Goal: Information Seeking & Learning: Learn about a topic

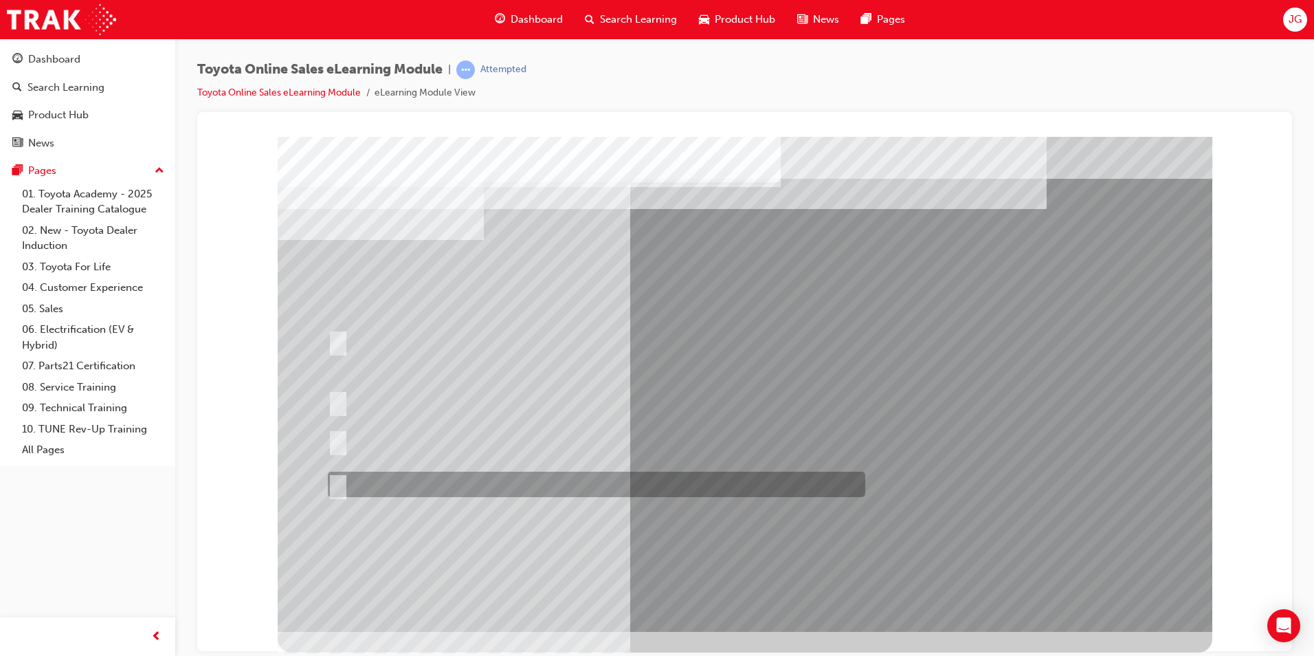
click at [337, 486] on input "It must be TMCA approved Dealer name." at bounding box center [335, 484] width 15 height 15
radio input "true"
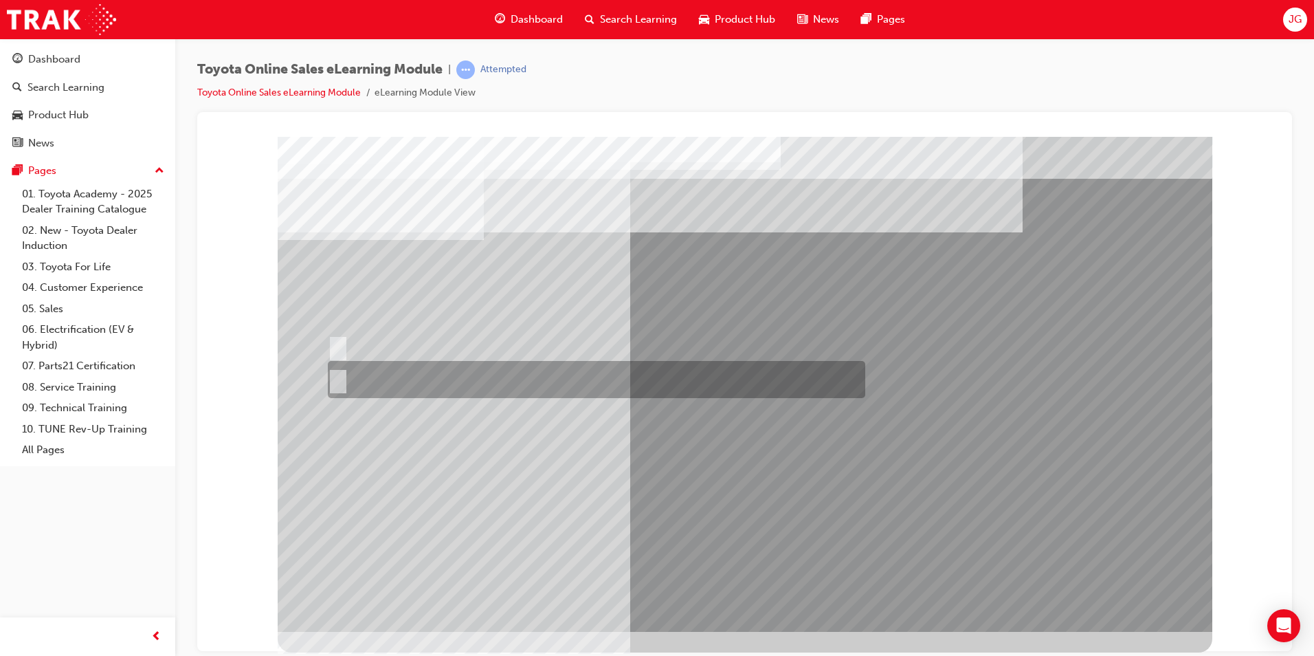
click at [395, 366] on div at bounding box center [593, 379] width 538 height 37
radio input "true"
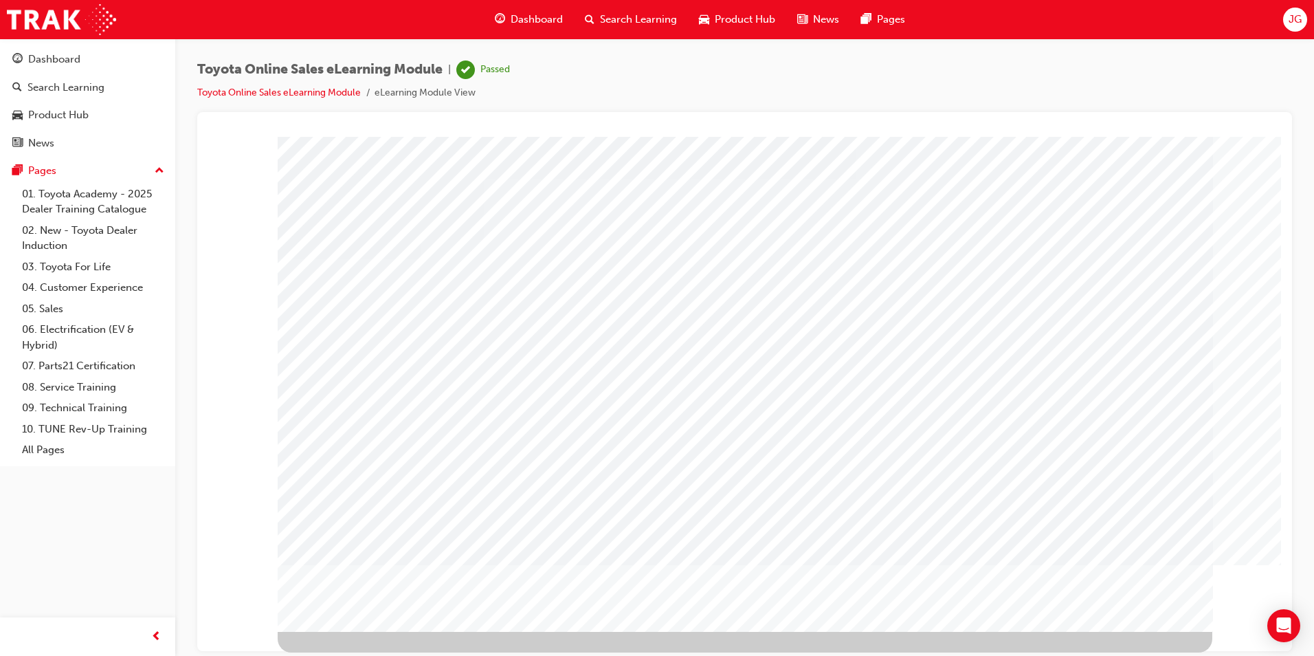
click at [535, 16] on span "Dashboard" at bounding box center [537, 20] width 52 height 16
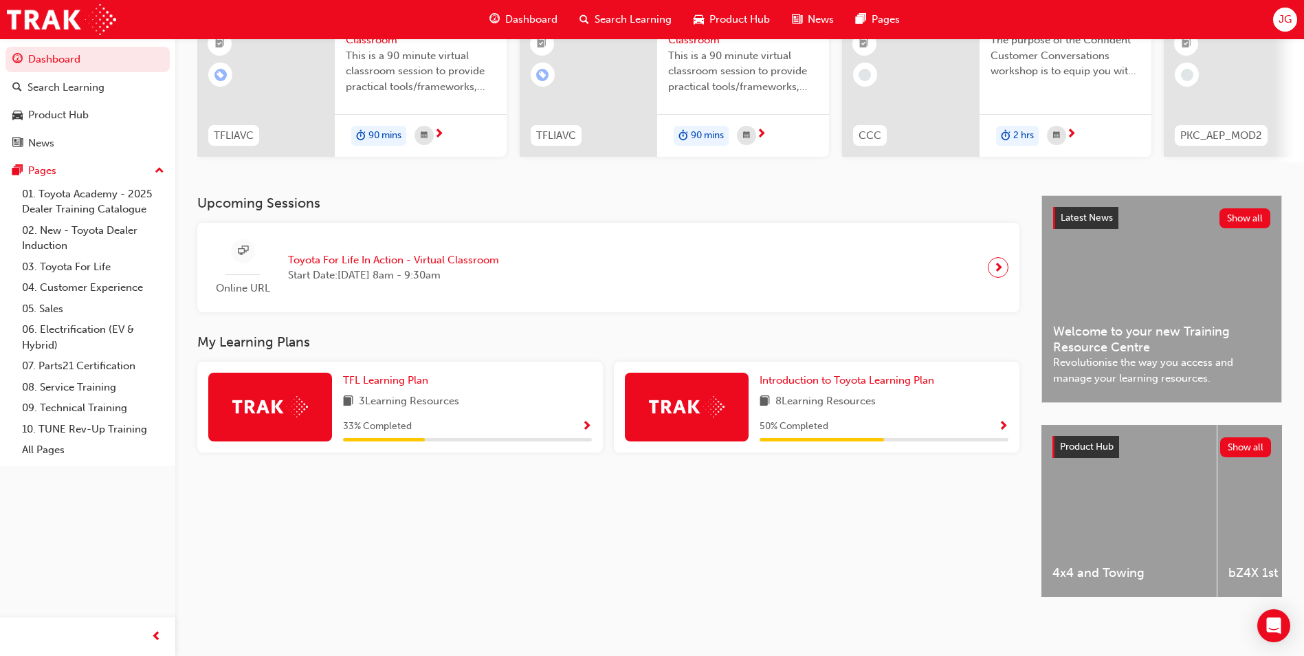
scroll to position [162, 0]
click at [803, 374] on span "Introduction to Toyota Learning Plan" at bounding box center [847, 380] width 175 height 12
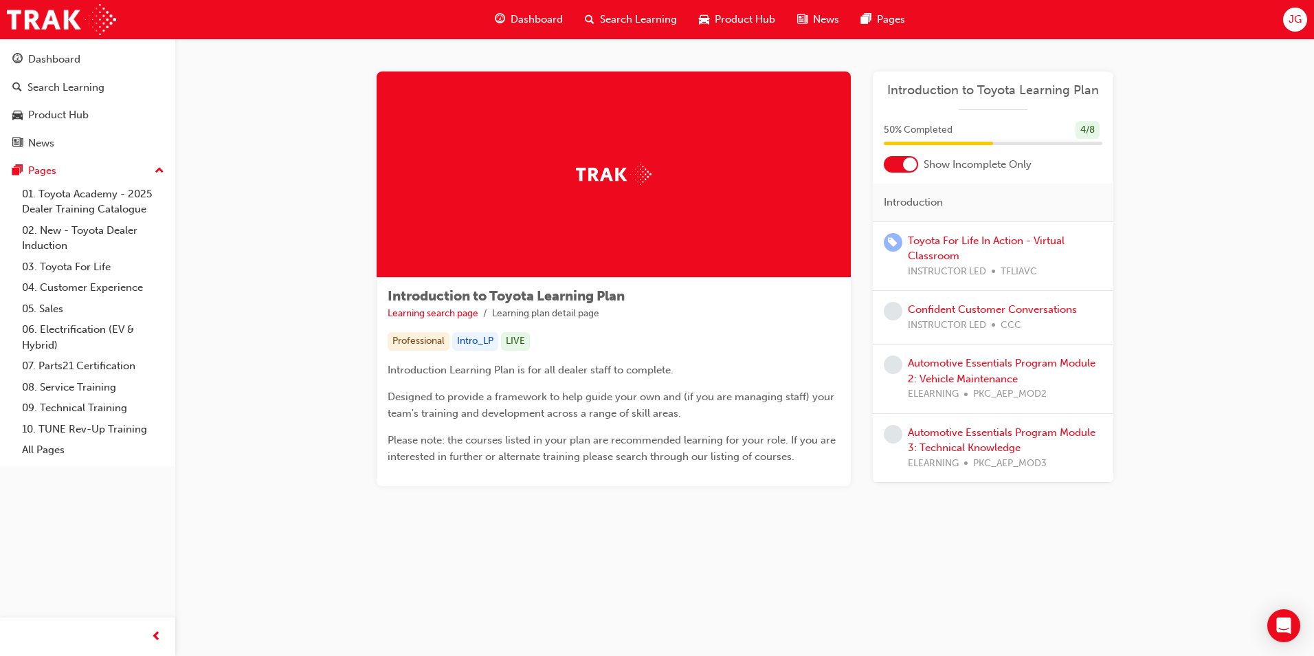
click at [920, 318] on span "INSTRUCTOR LED" at bounding box center [947, 326] width 78 height 16
click at [920, 307] on link "Confident Customer Conversations" at bounding box center [992, 309] width 169 height 12
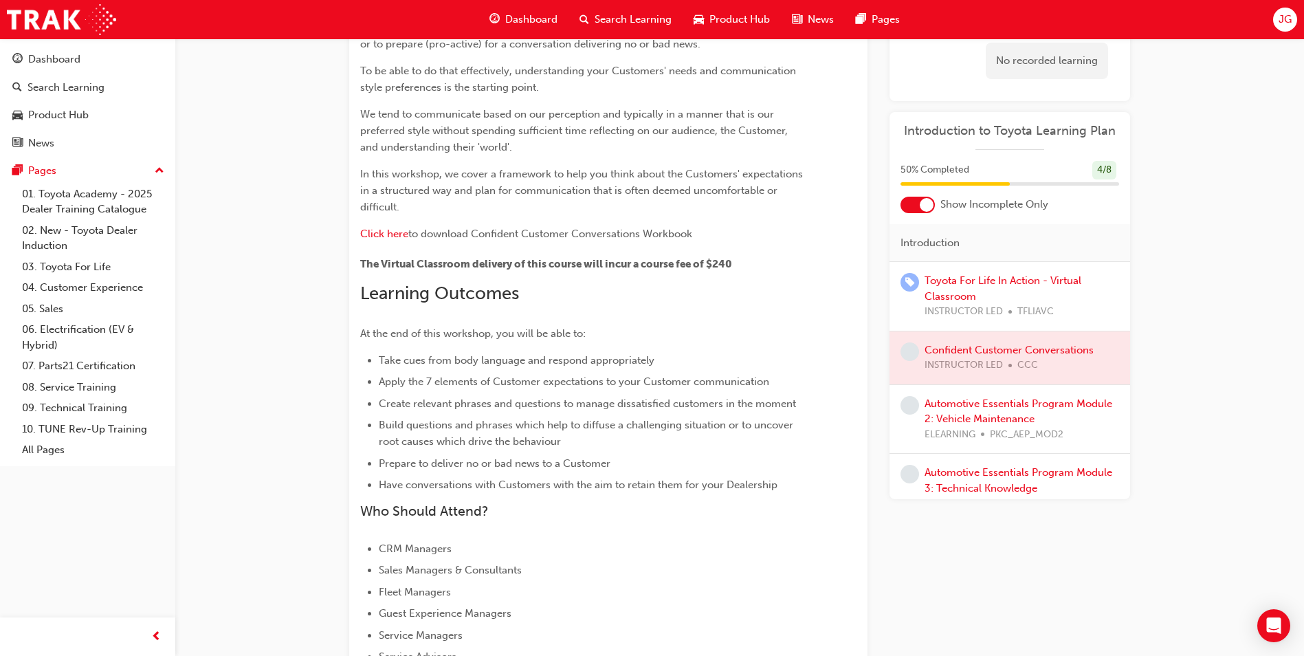
scroll to position [142, 0]
click at [997, 402] on link "Automotive Essentials Program Module 2: Vehicle Maintenance" at bounding box center [1018, 411] width 188 height 28
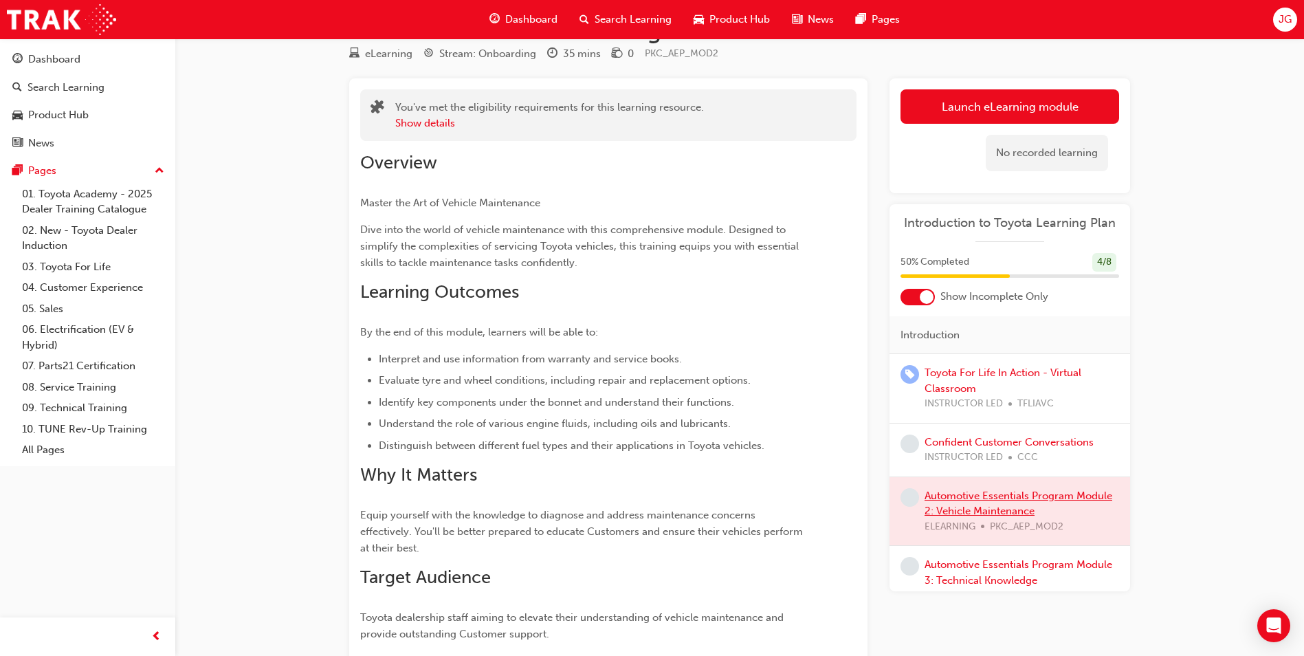
scroll to position [45, 0]
click at [964, 112] on link "Launch eLearning module" at bounding box center [1009, 107] width 219 height 34
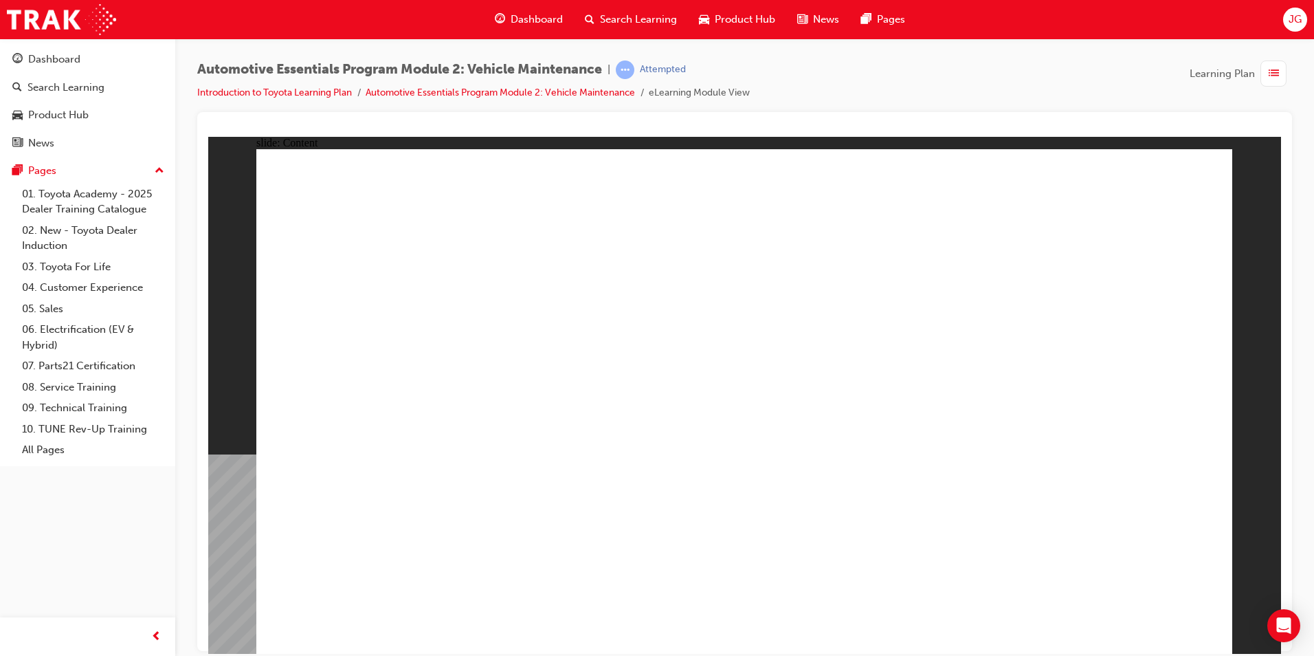
drag, startPoint x: 398, startPoint y: 597, endPoint x: 491, endPoint y: 452, distance: 171.6
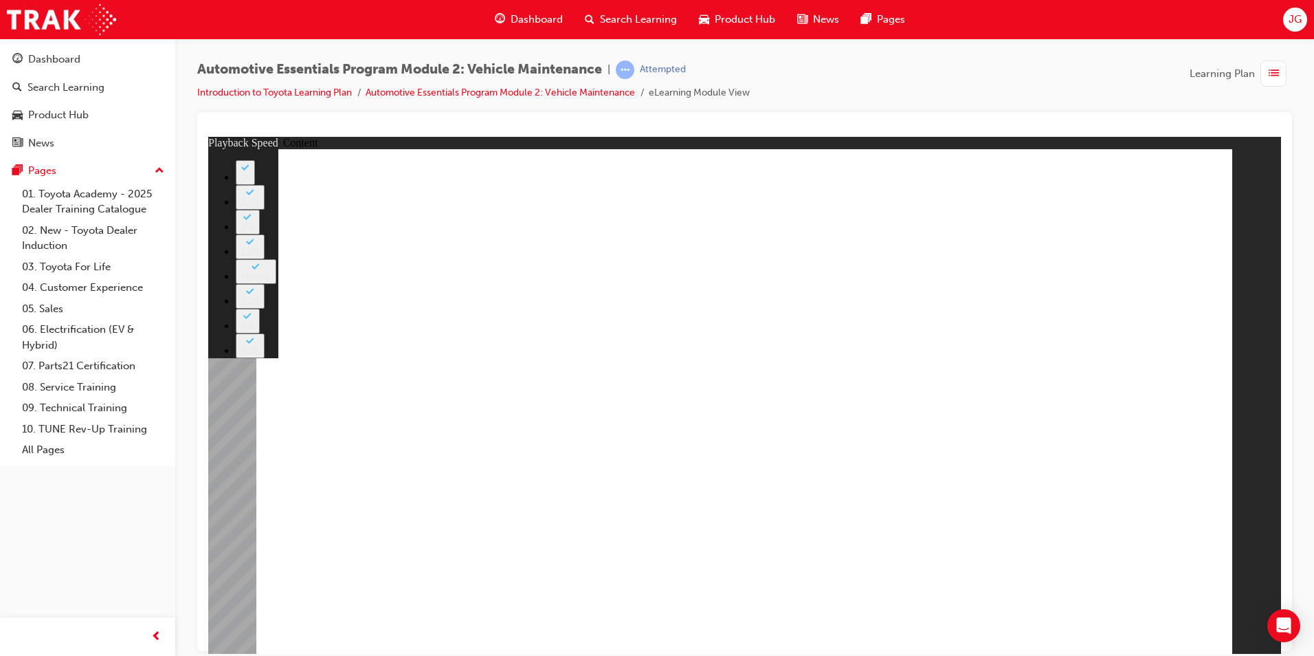
type input "14"
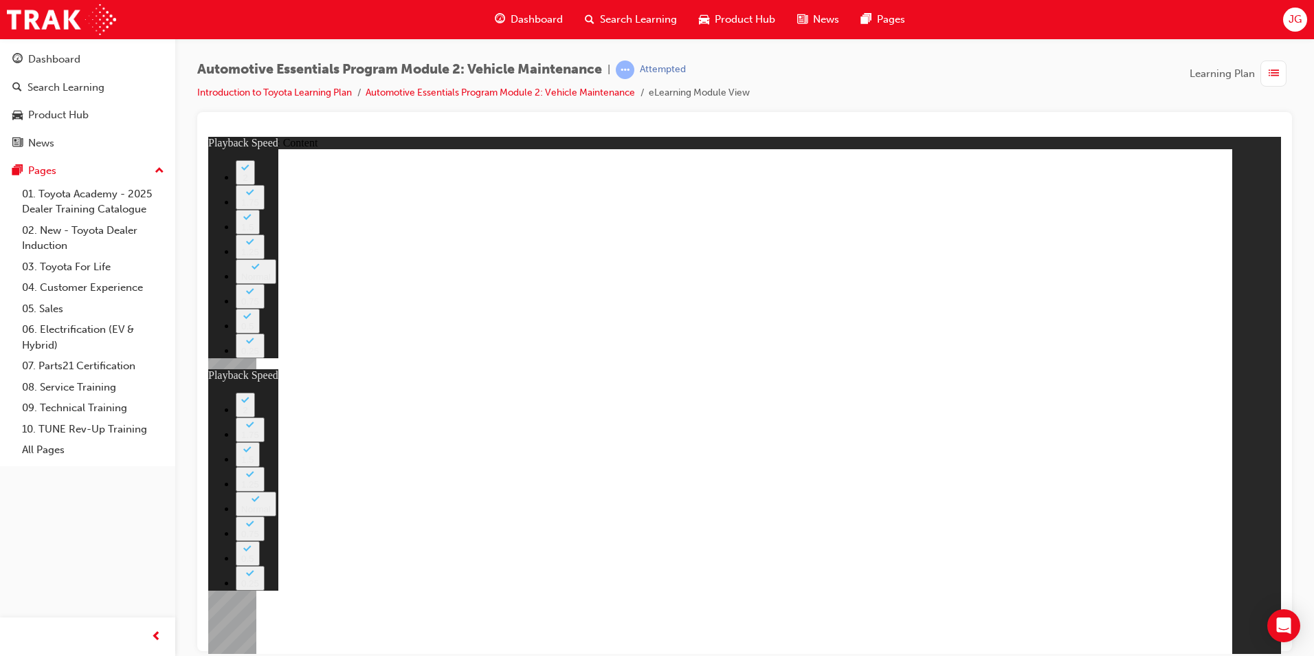
type input "35"
type input "14"
type input "35"
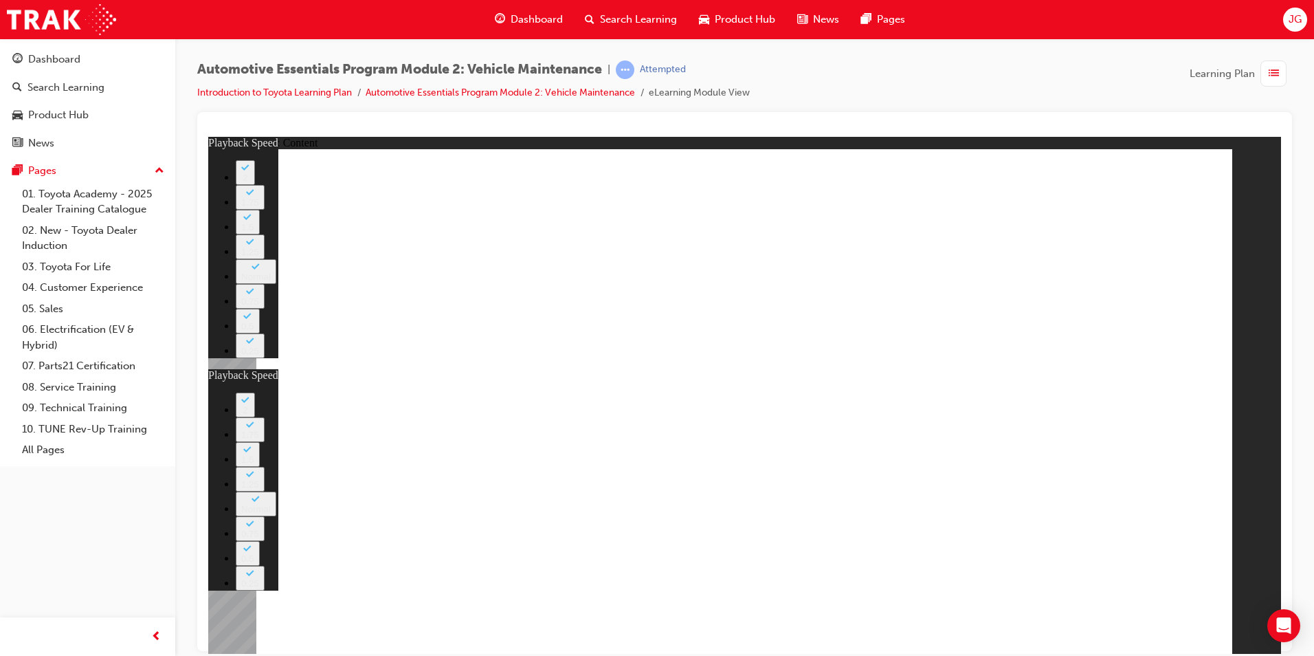
drag, startPoint x: 1074, startPoint y: 205, endPoint x: 1129, endPoint y: 187, distance: 58.5
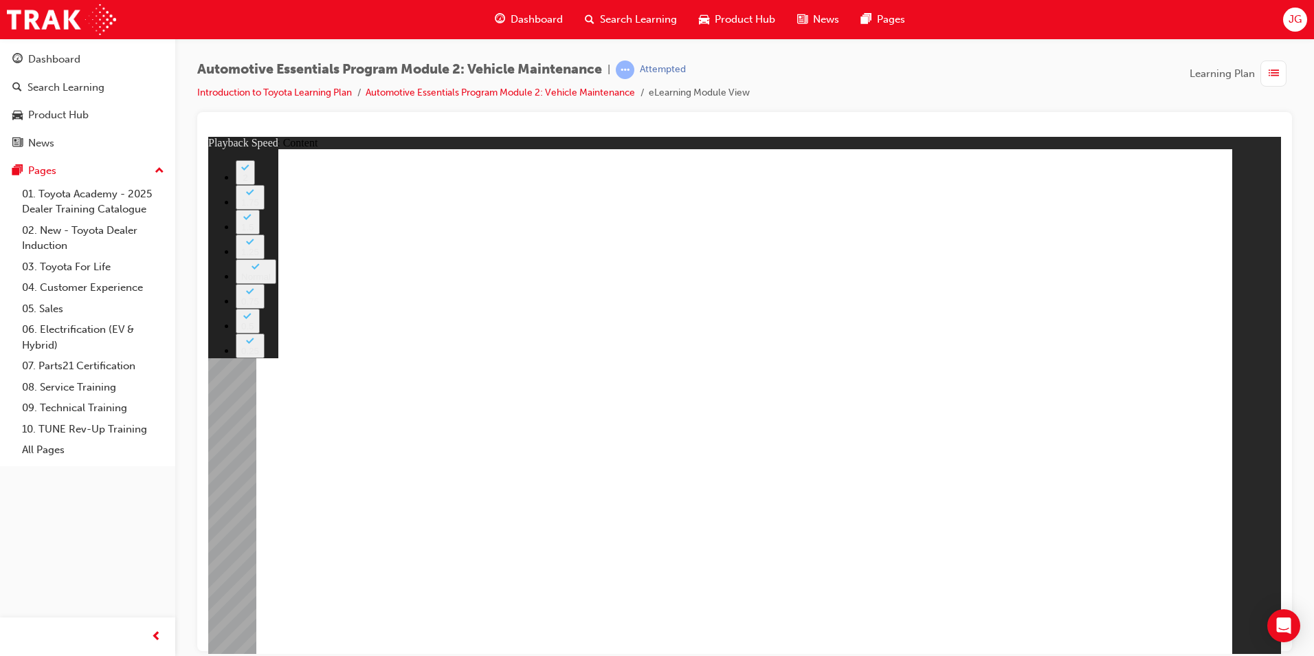
type input "8"
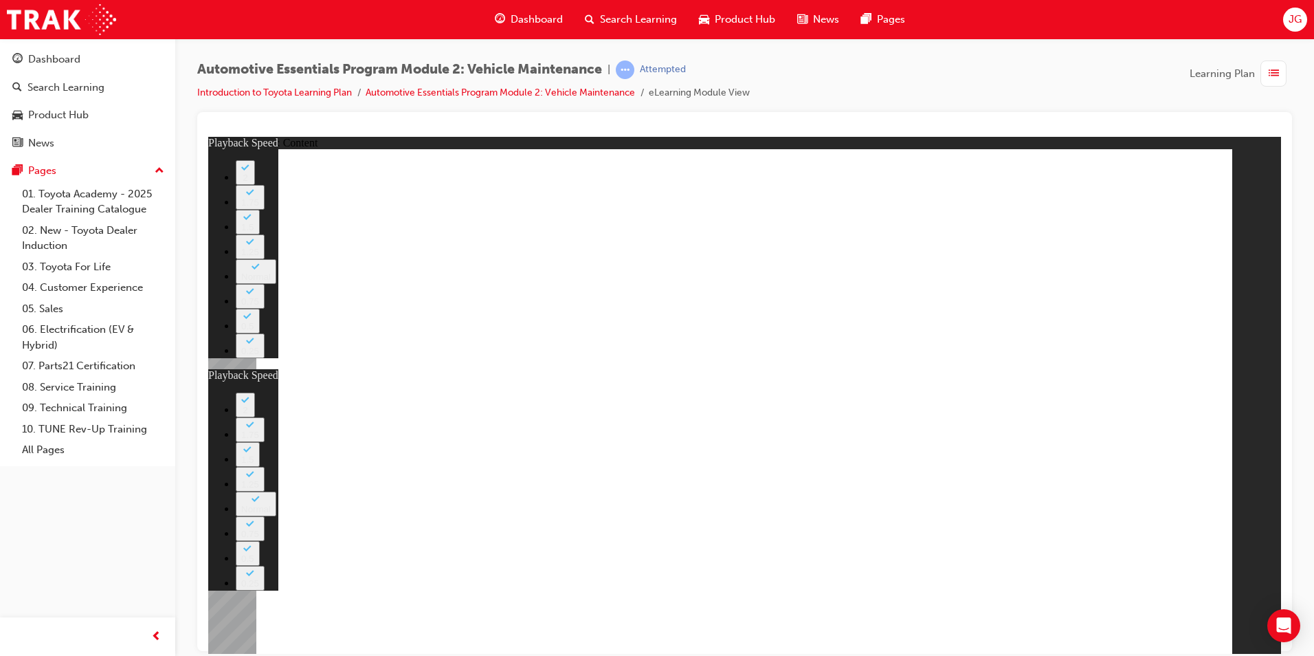
drag, startPoint x: 1111, startPoint y: 199, endPoint x: 993, endPoint y: 274, distance: 139.4
type input "27"
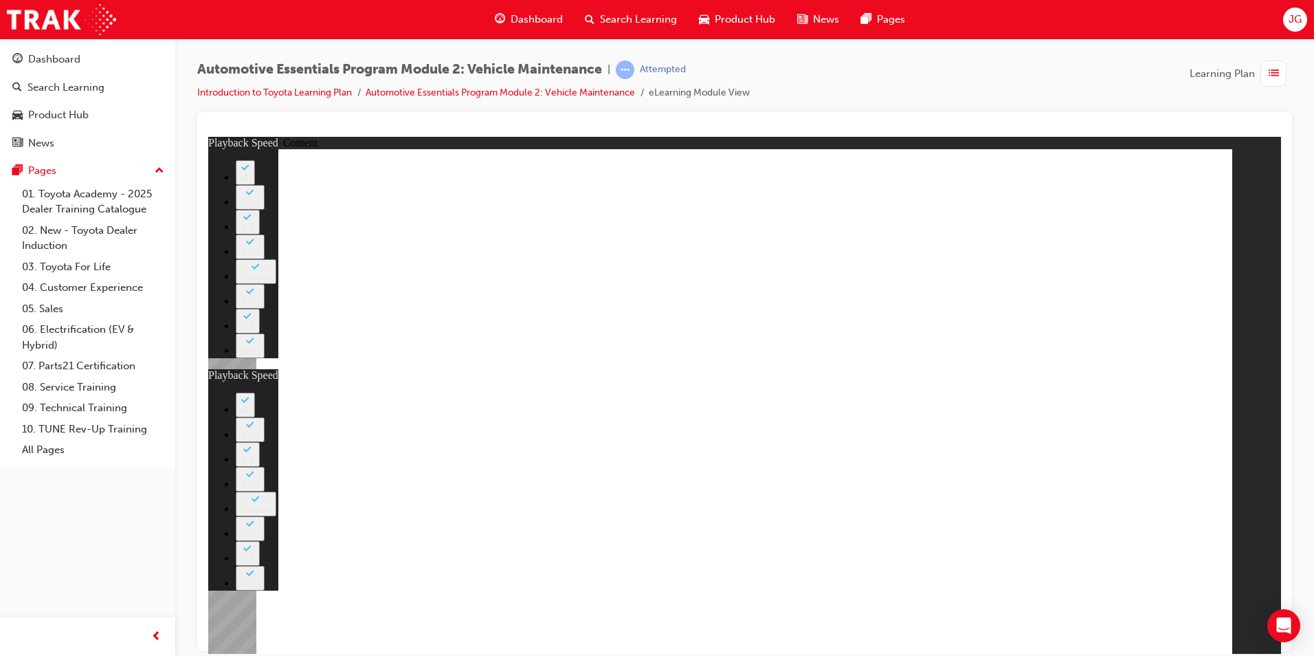
type input "8"
type input "27"
type input "12"
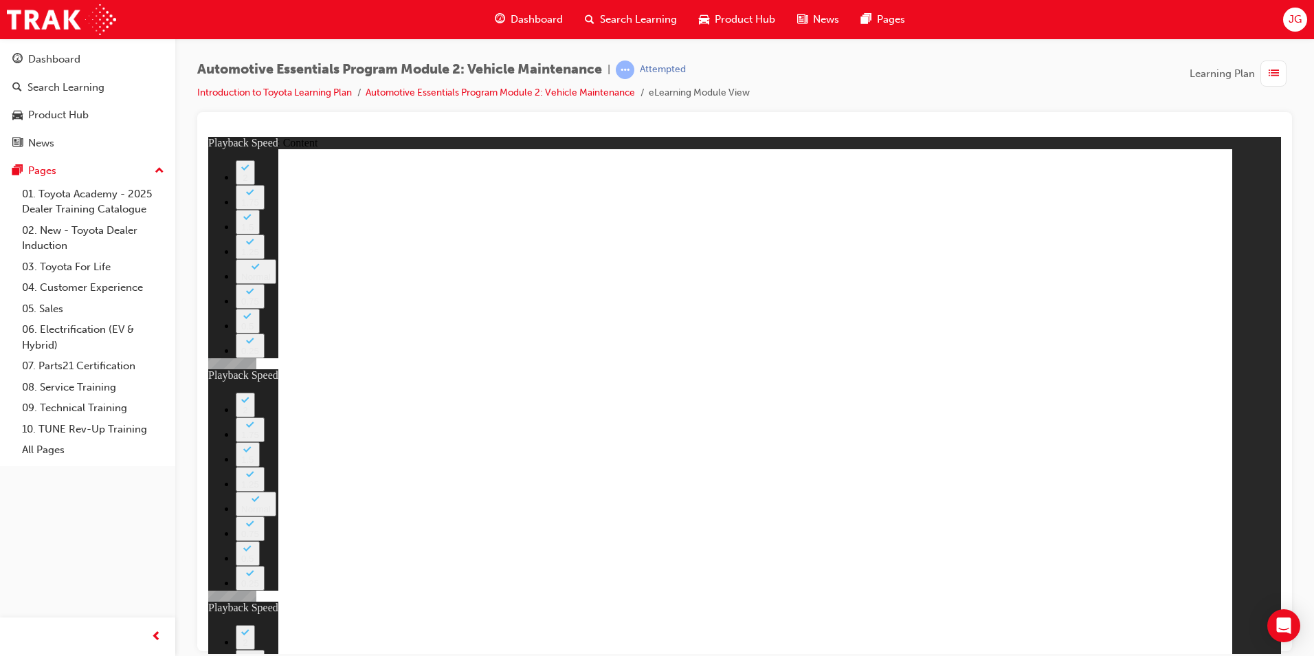
type input "8"
type input "27"
type input "12"
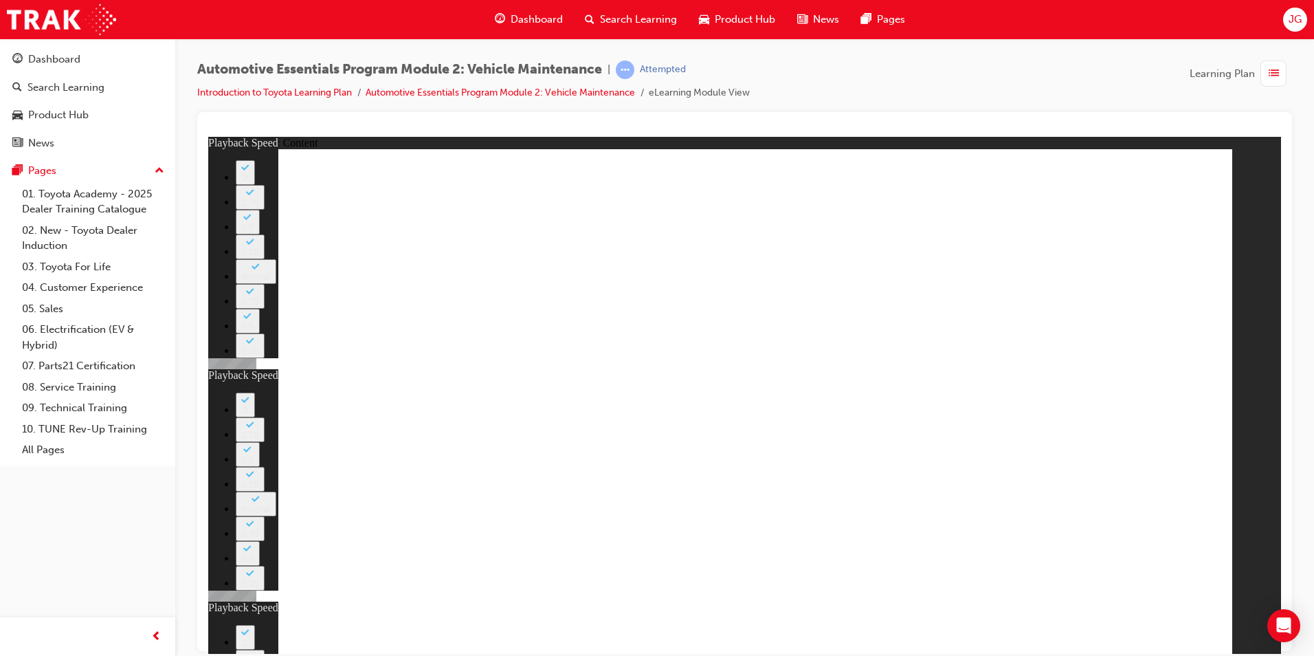
type input "56"
type input "8"
type input "27"
type input "12"
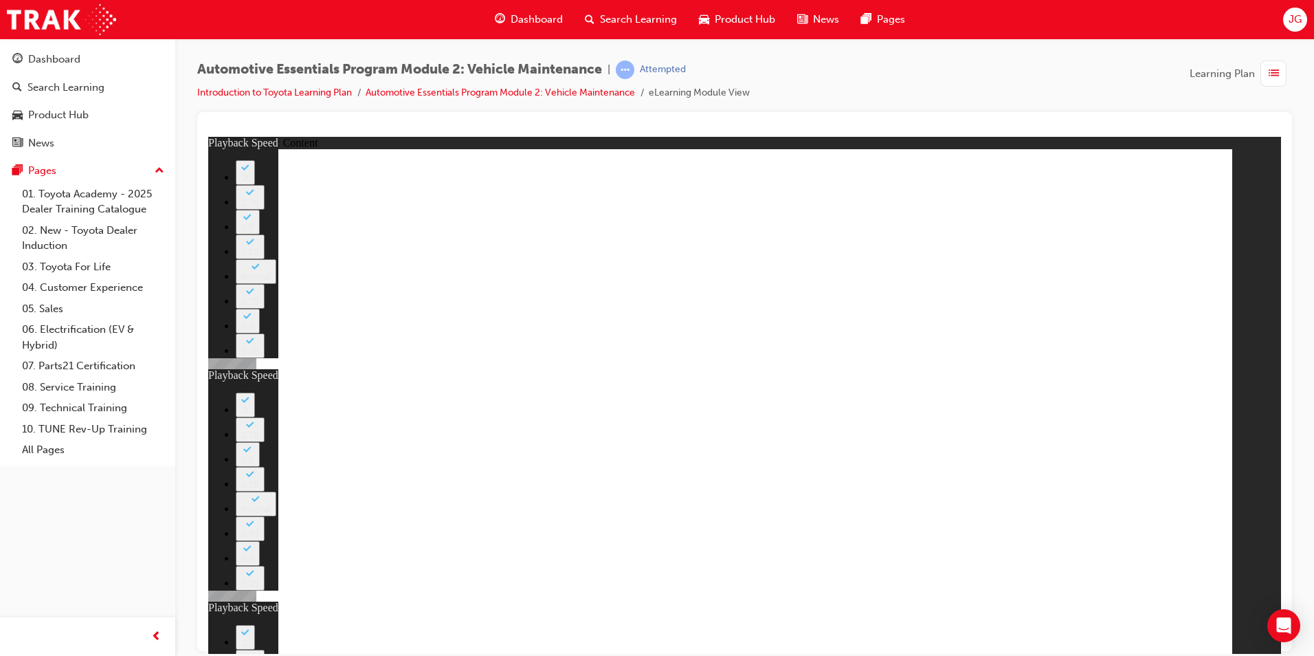
type input "13"
type input "8"
type input "27"
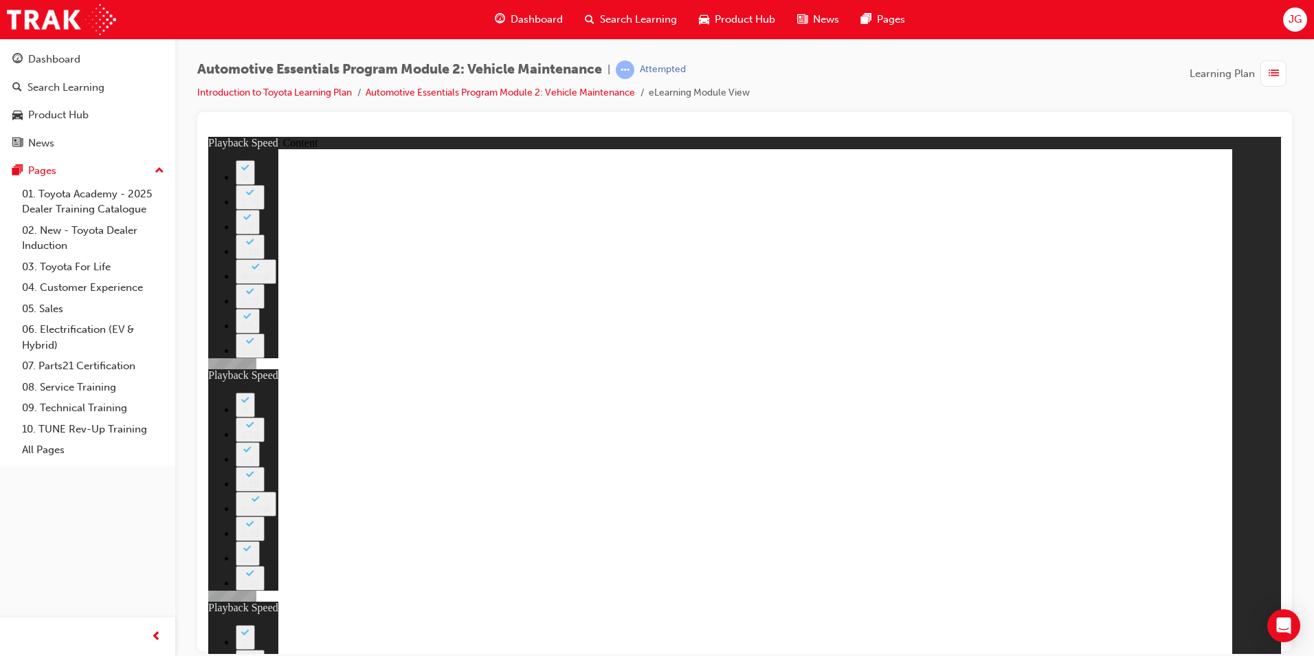
type input "12"
type input "56"
type input "13"
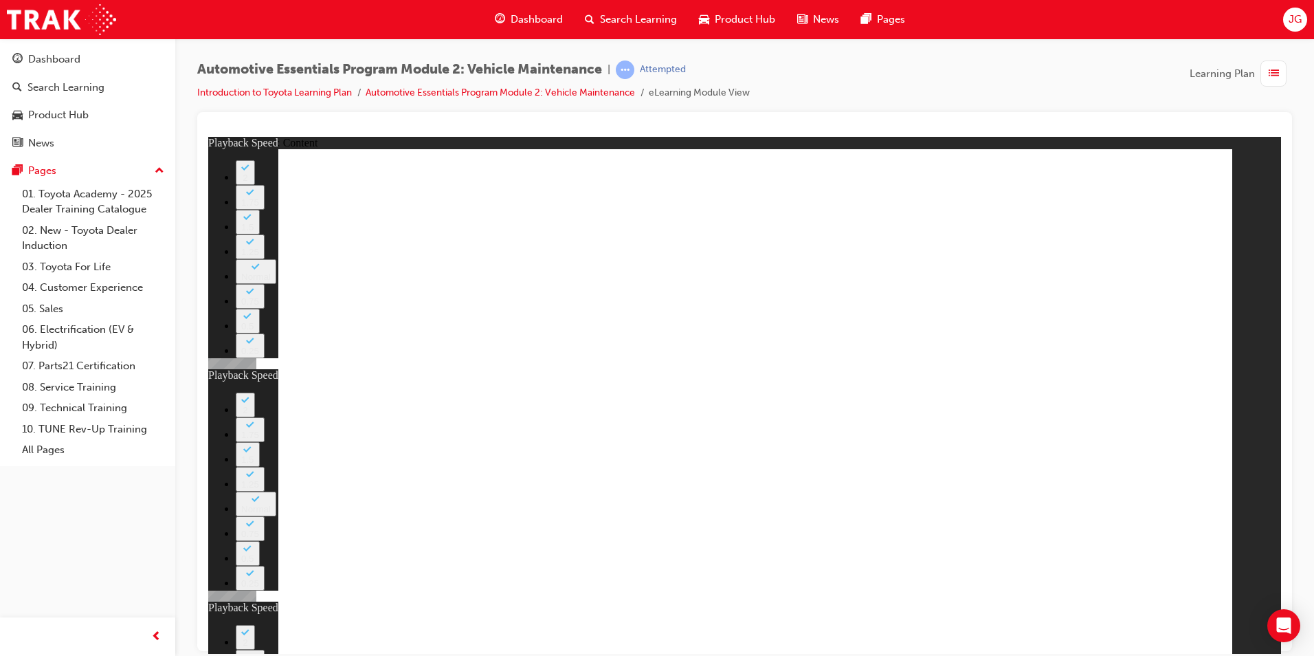
type input "8"
type input "27"
type input "12"
type input "56"
type input "13"
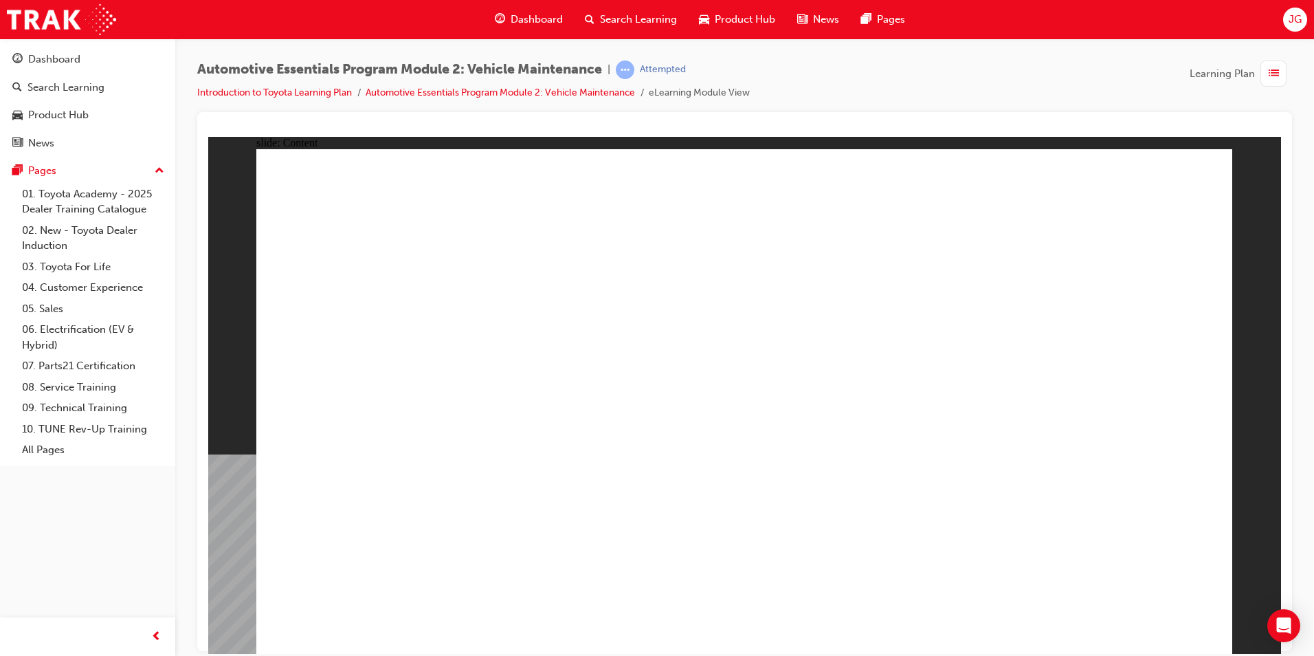
radio input "true"
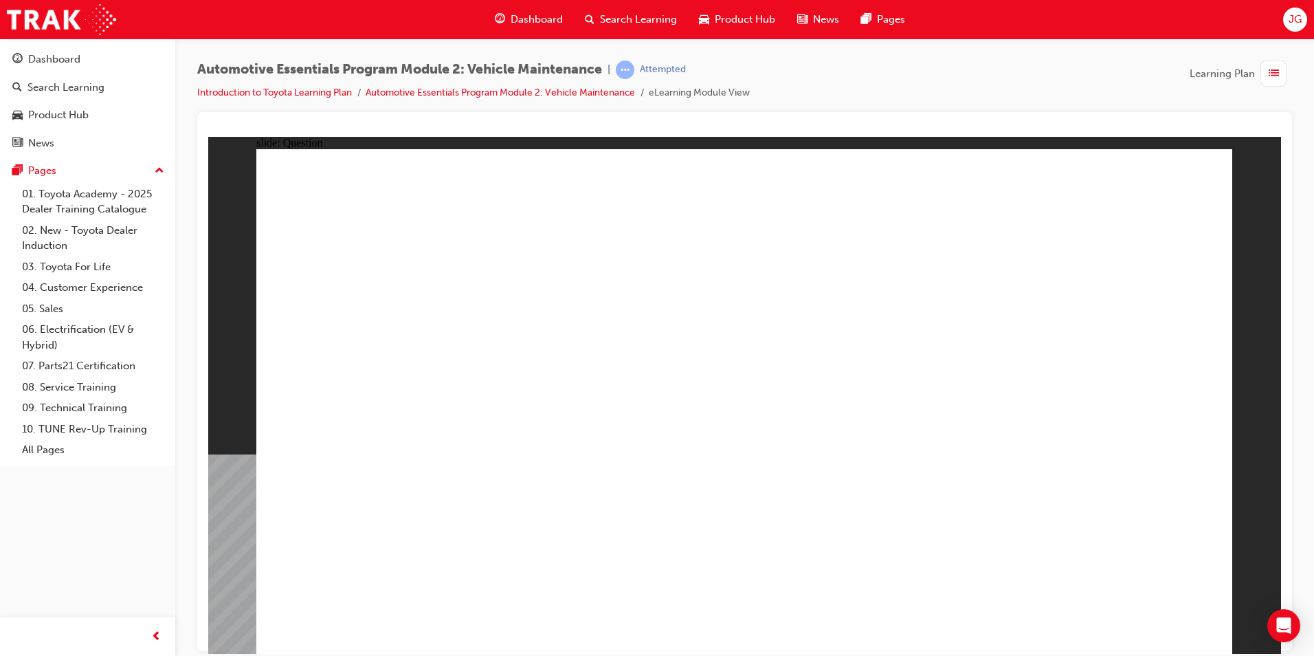
radio input "true"
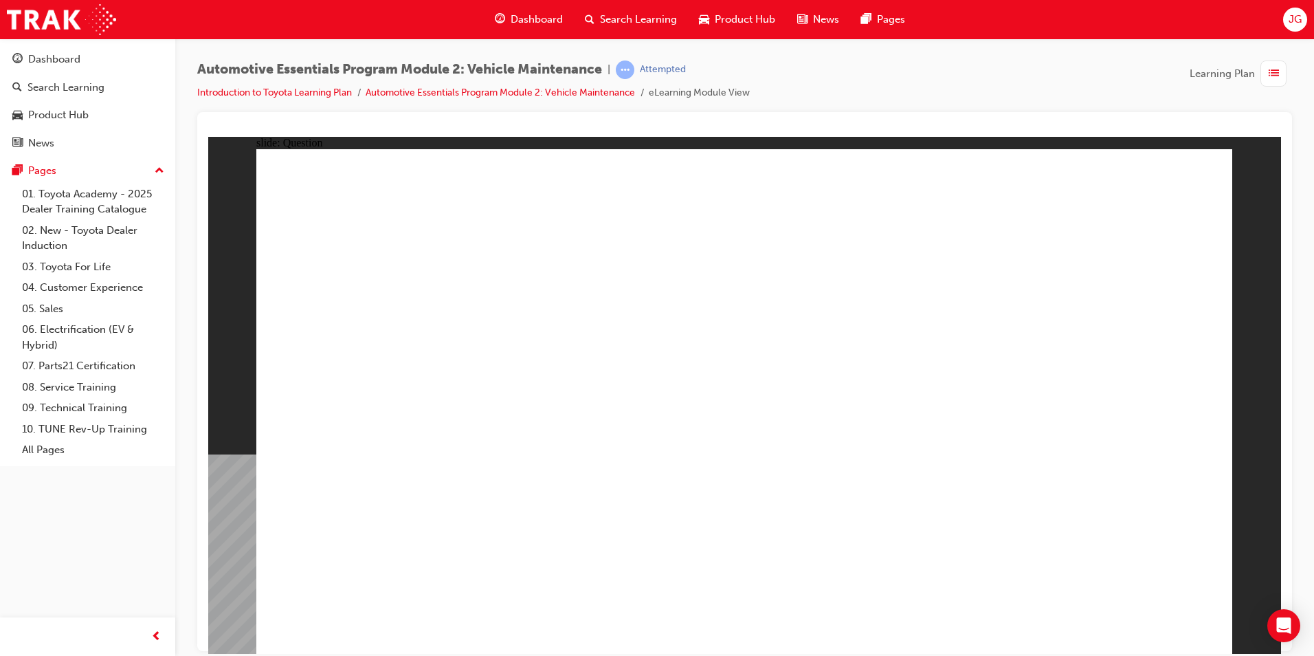
radio input "true"
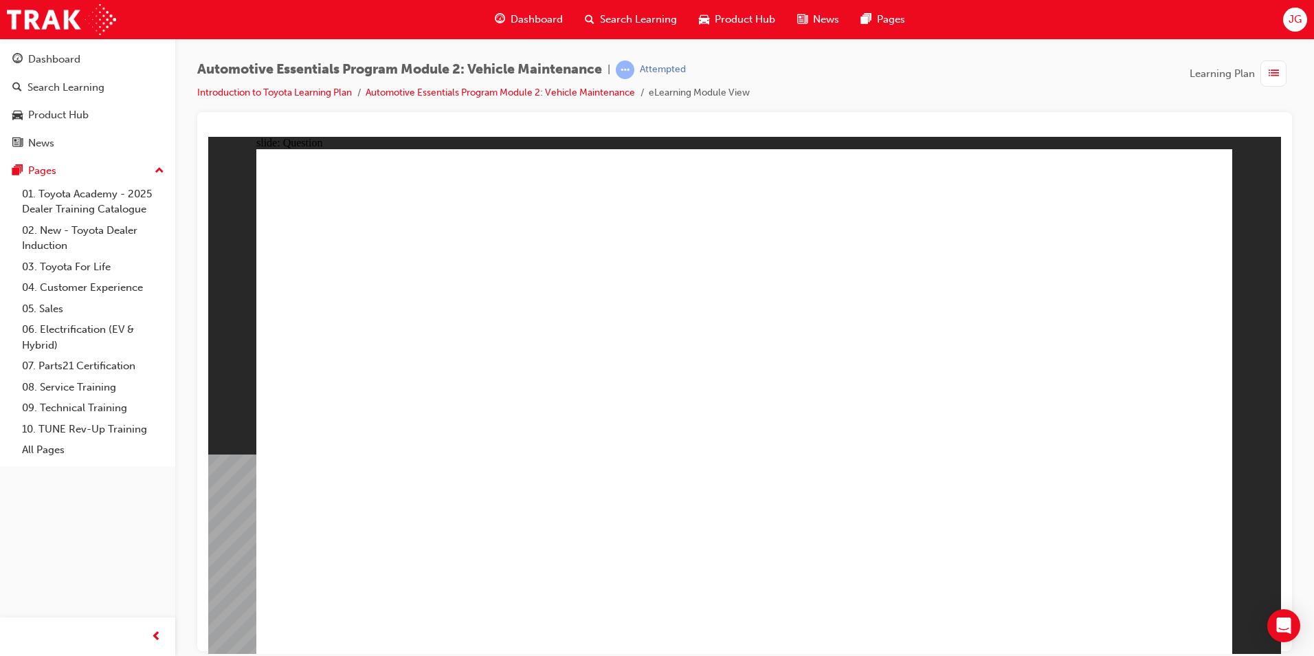
radio input "true"
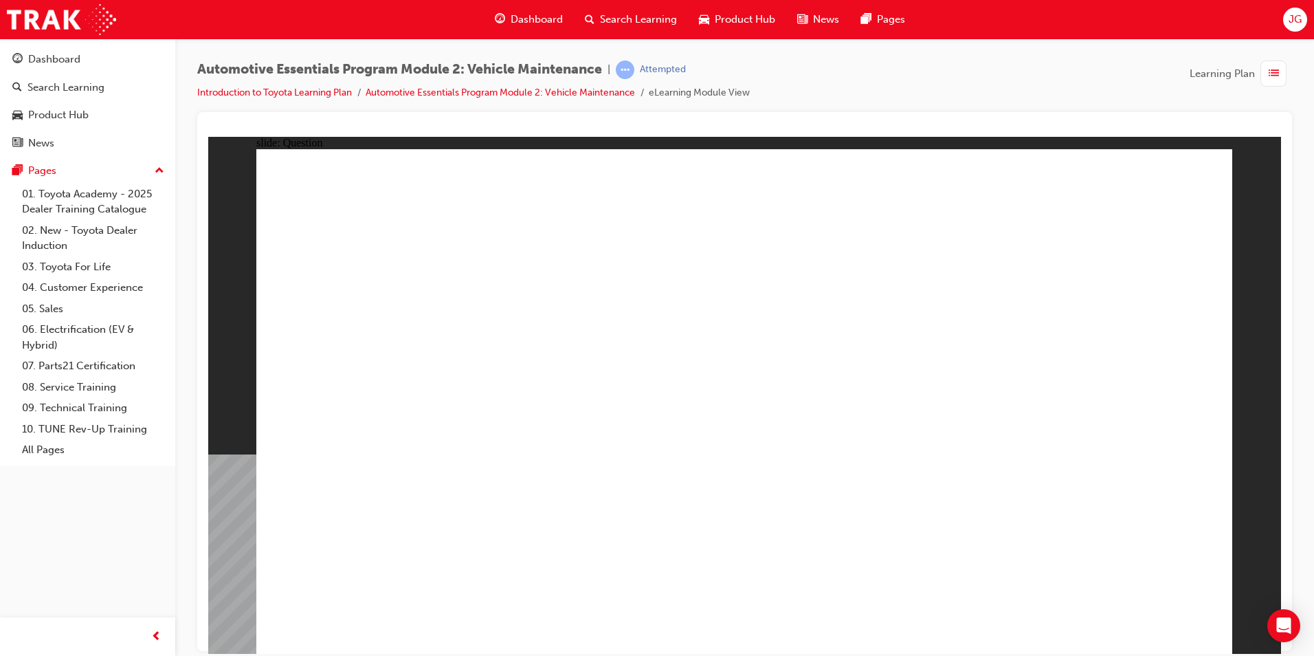
radio input "true"
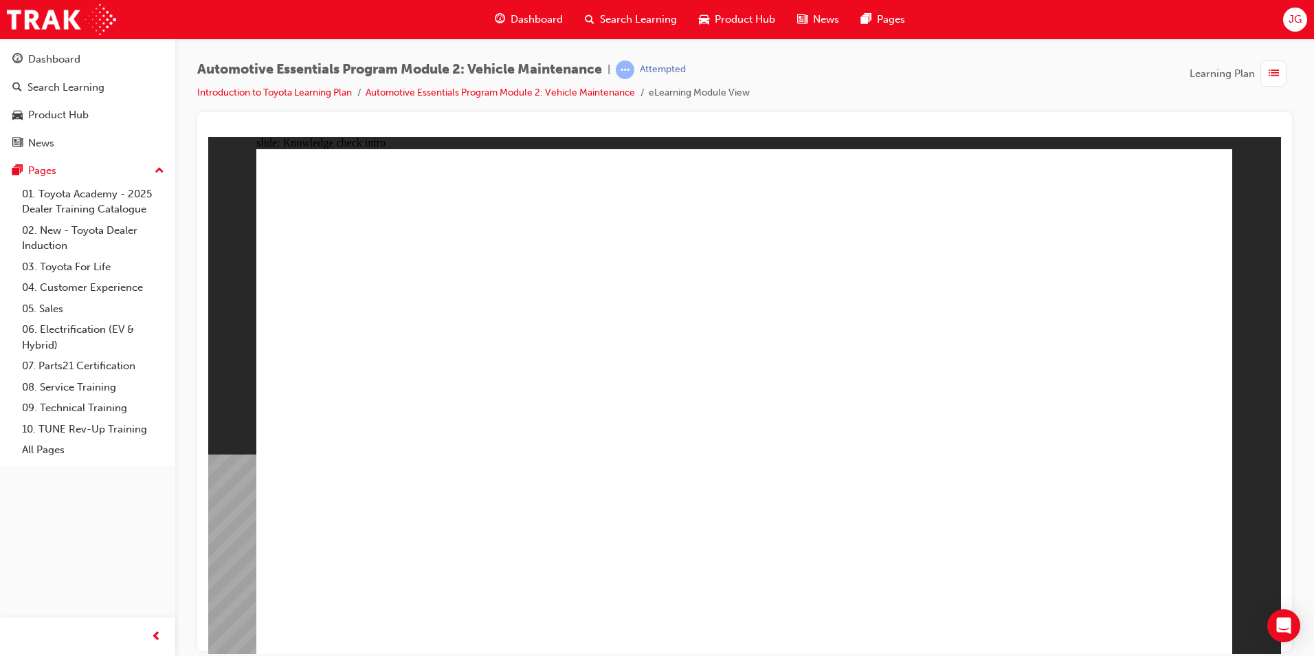
radio input "true"
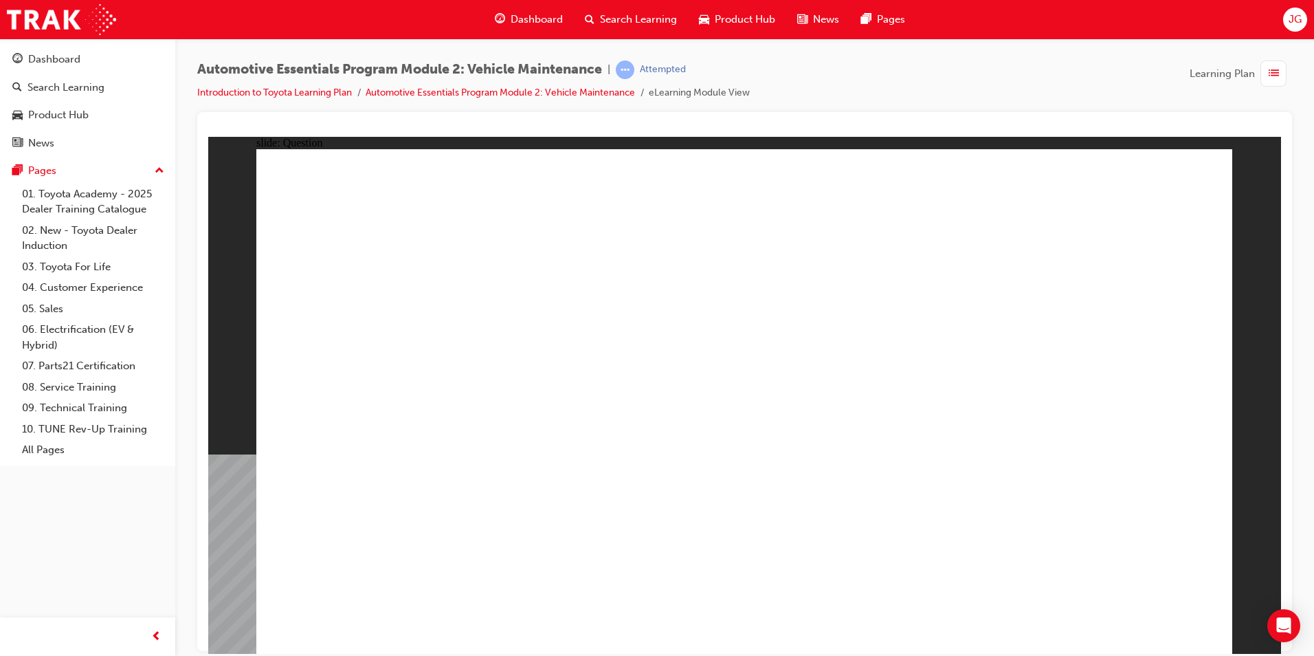
radio input "true"
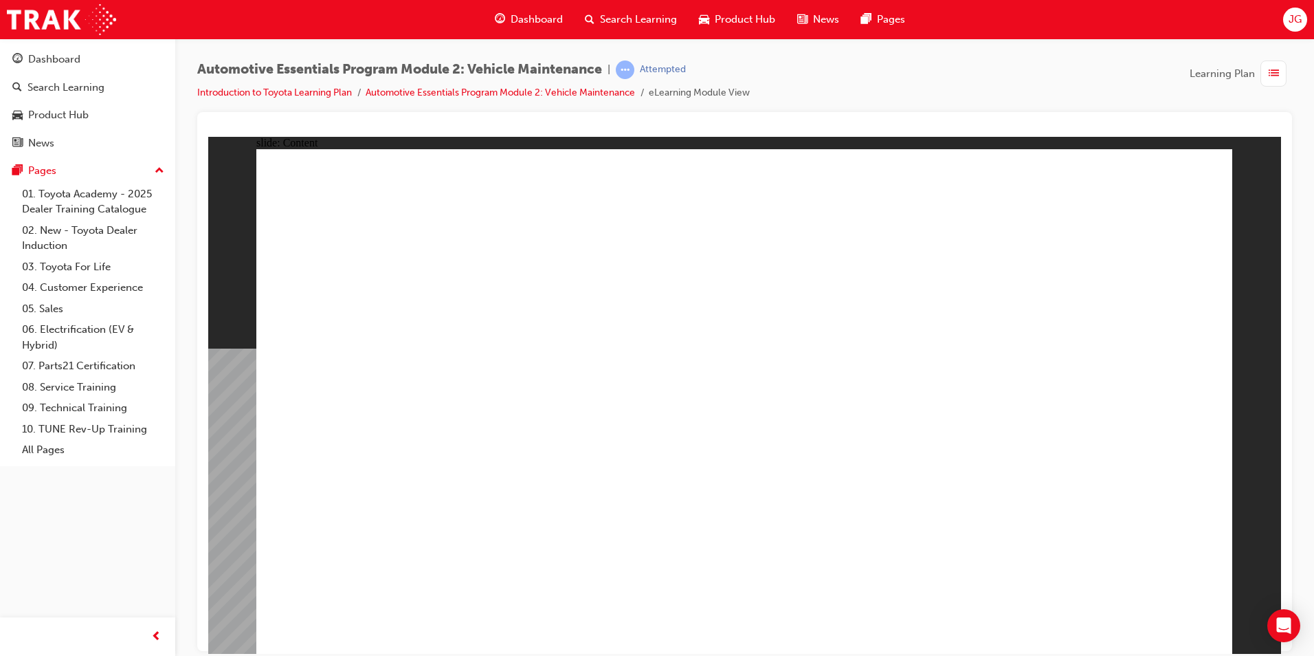
radio input "true"
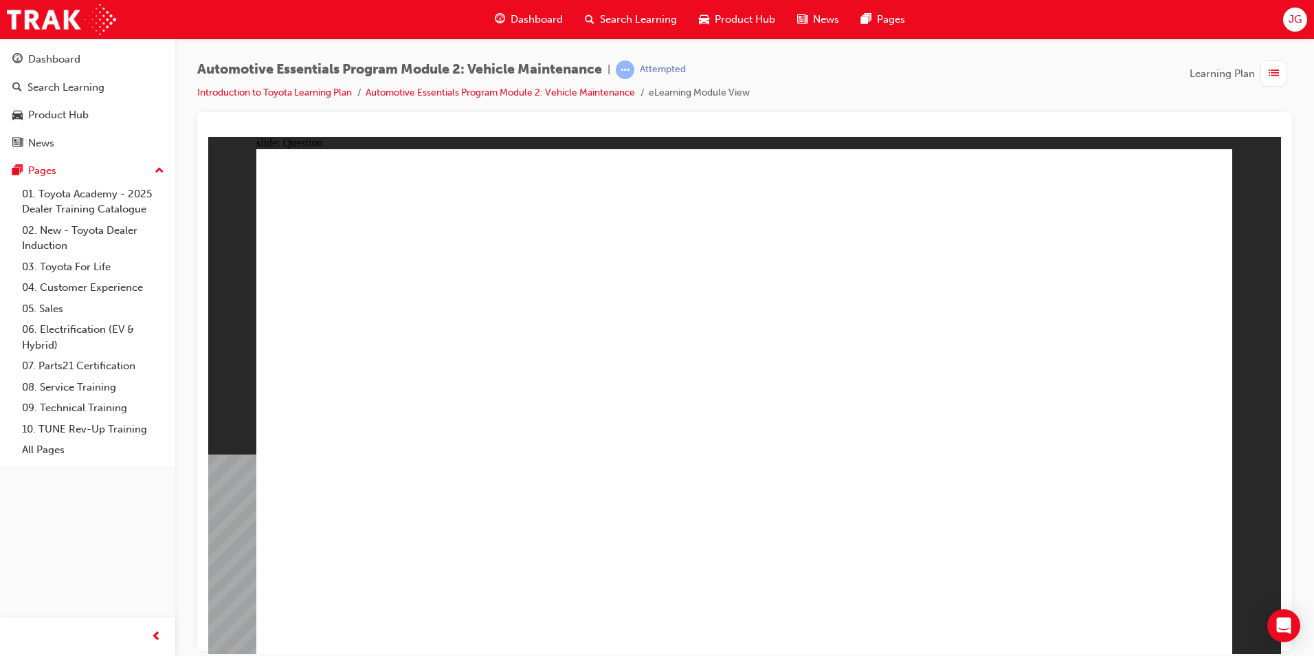
radio input "true"
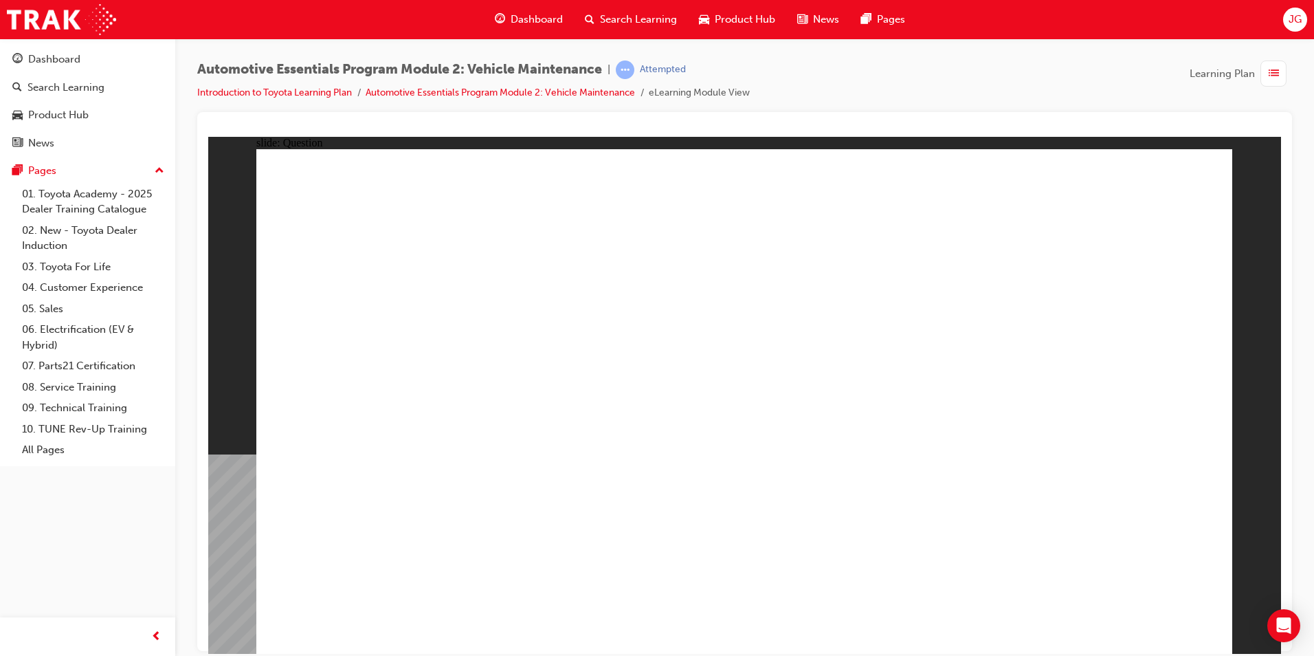
radio input "true"
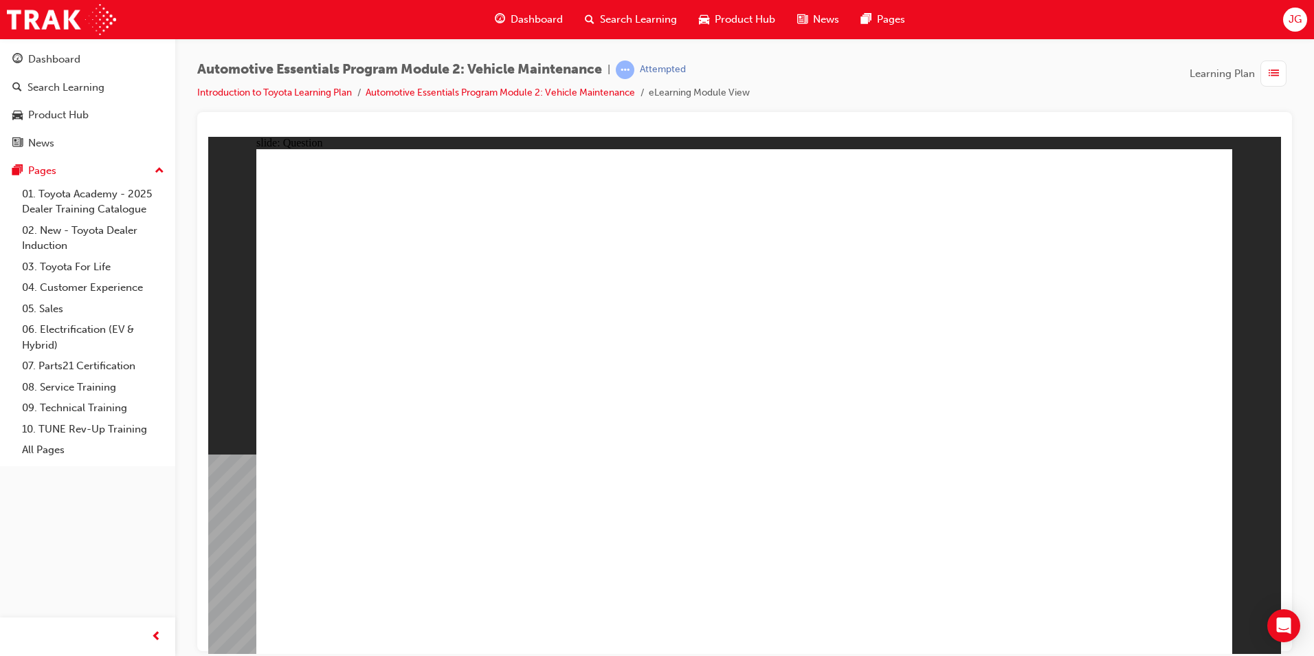
radio input "true"
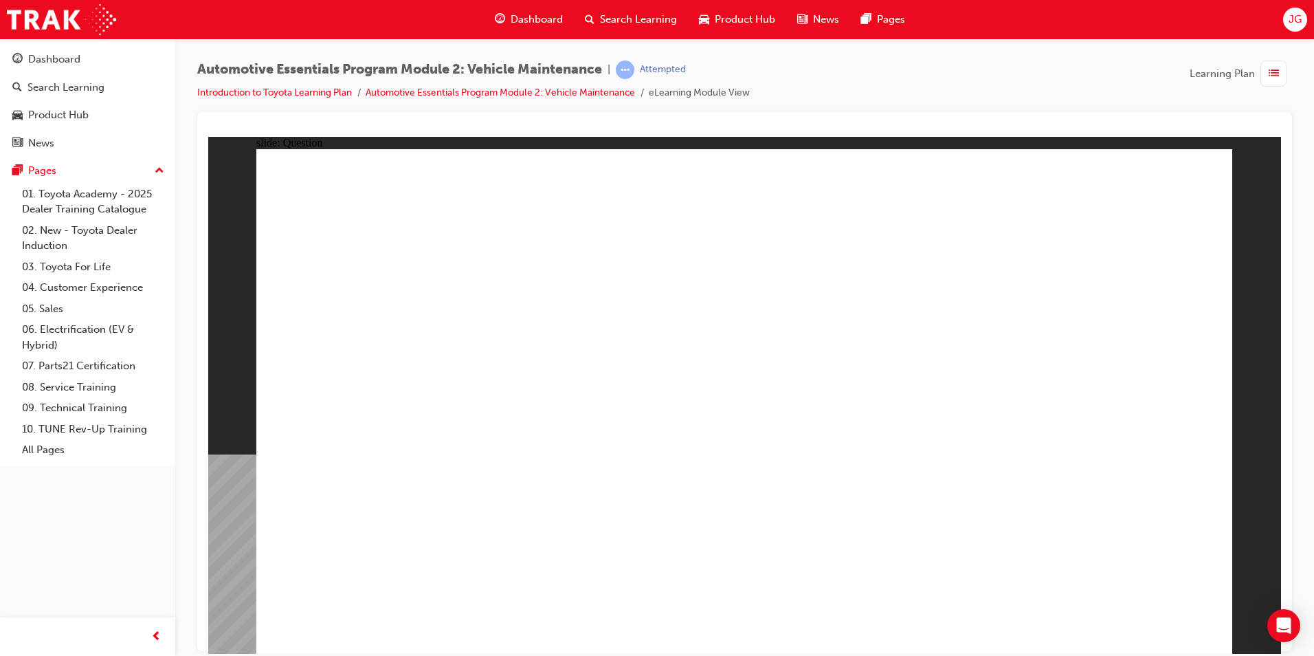
radio input "true"
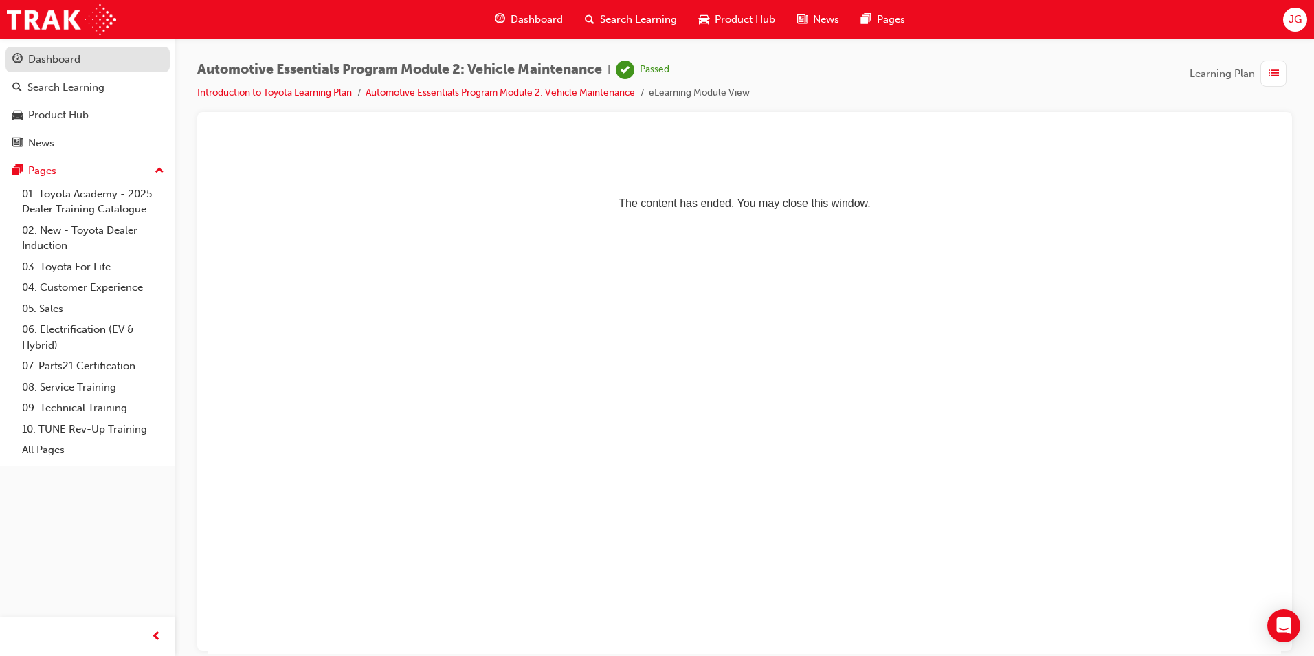
click at [52, 54] on div "Dashboard" at bounding box center [54, 60] width 52 height 16
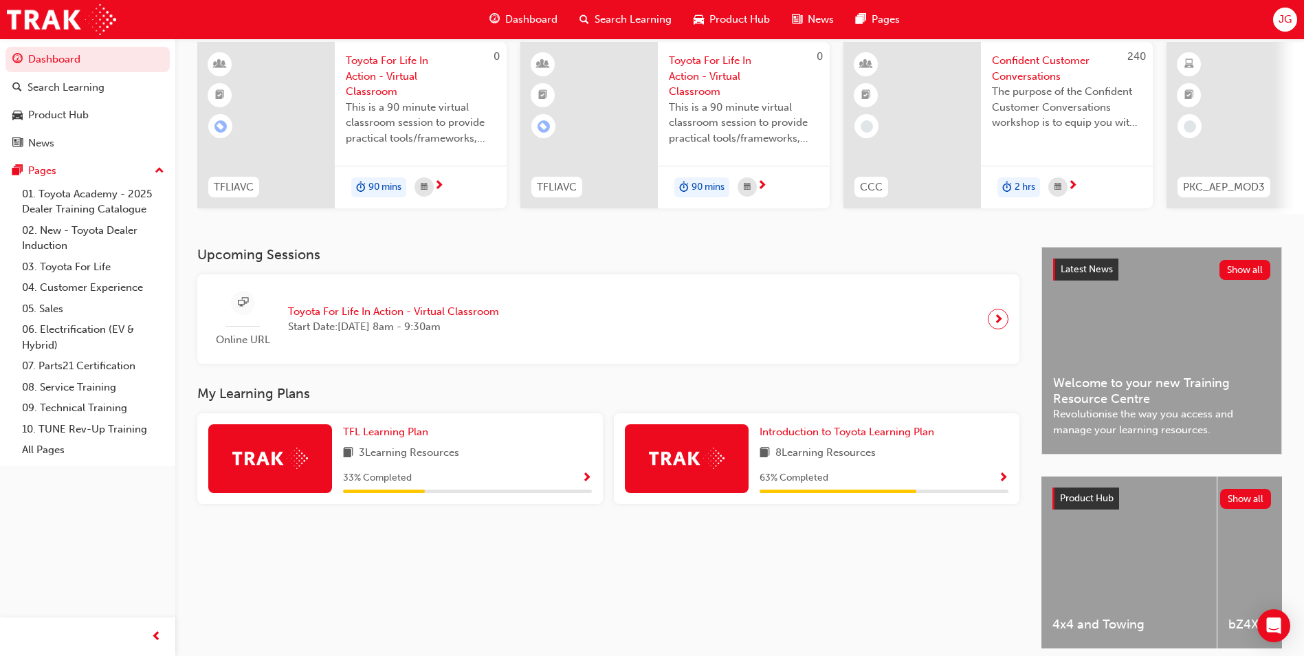
scroll to position [166, 0]
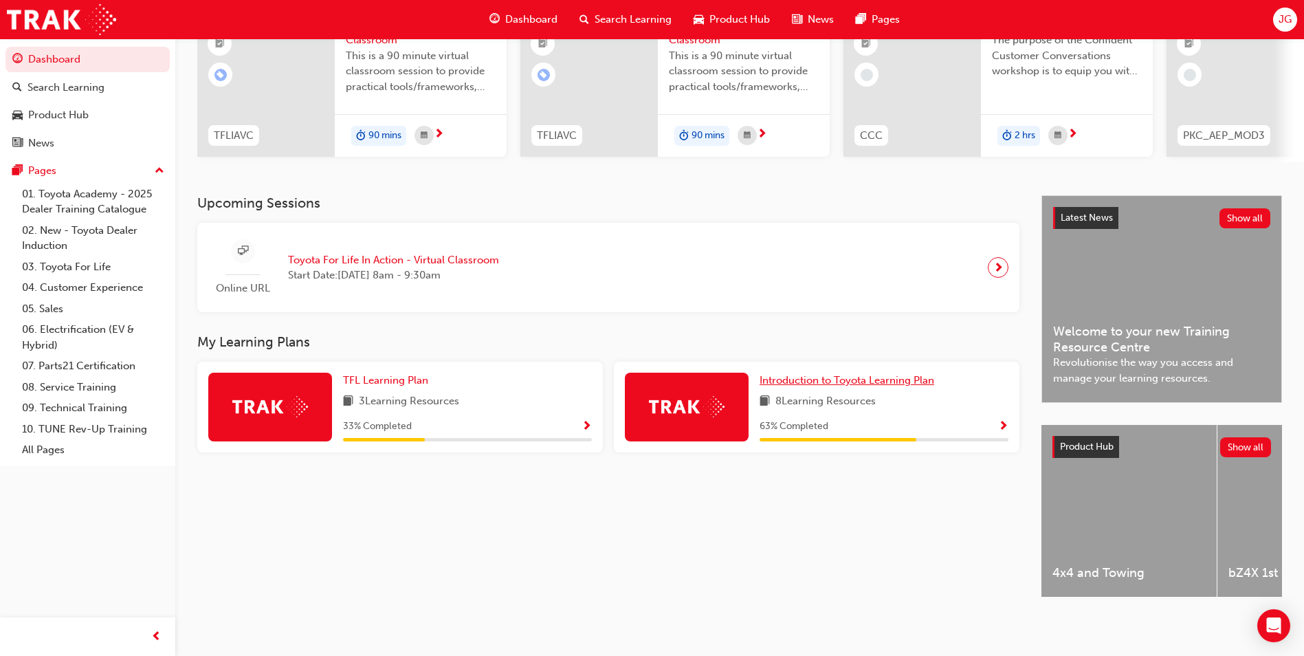
click at [762, 374] on span "Introduction to Toyota Learning Plan" at bounding box center [847, 380] width 175 height 12
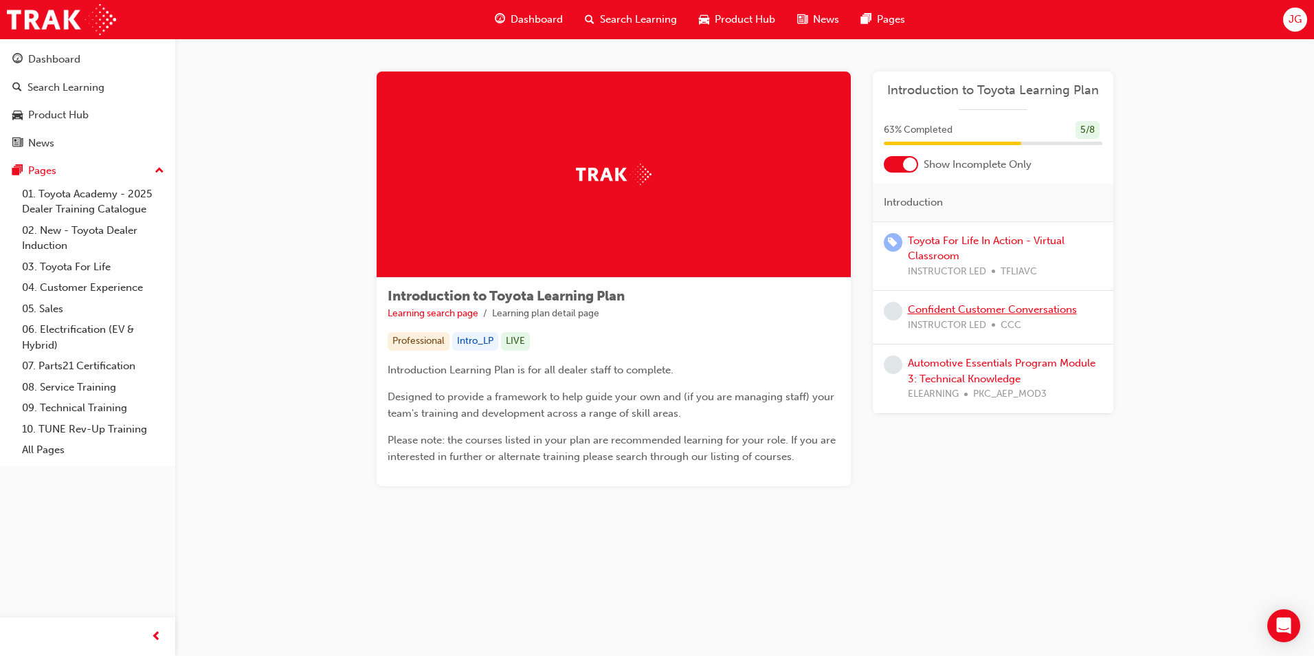
click at [942, 308] on link "Confident Customer Conversations" at bounding box center [992, 309] width 169 height 12
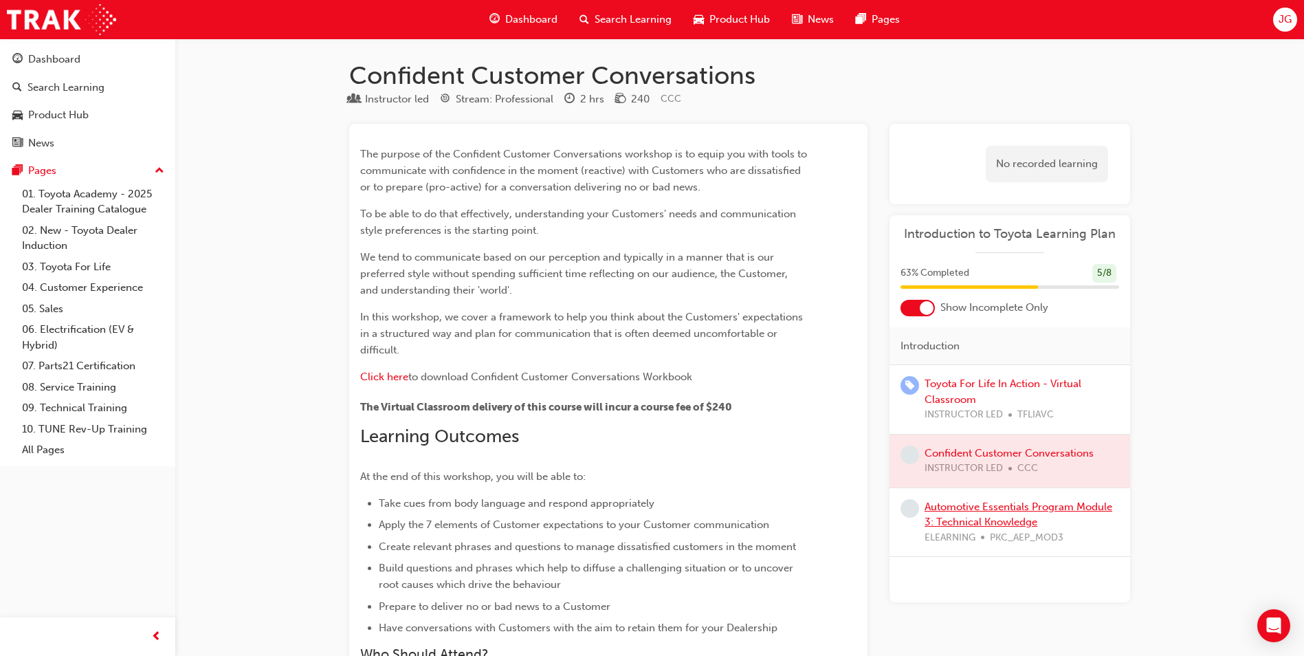
click at [987, 522] on link "Automotive Essentials Program Module 3: Technical Knowledge" at bounding box center [1018, 514] width 188 height 28
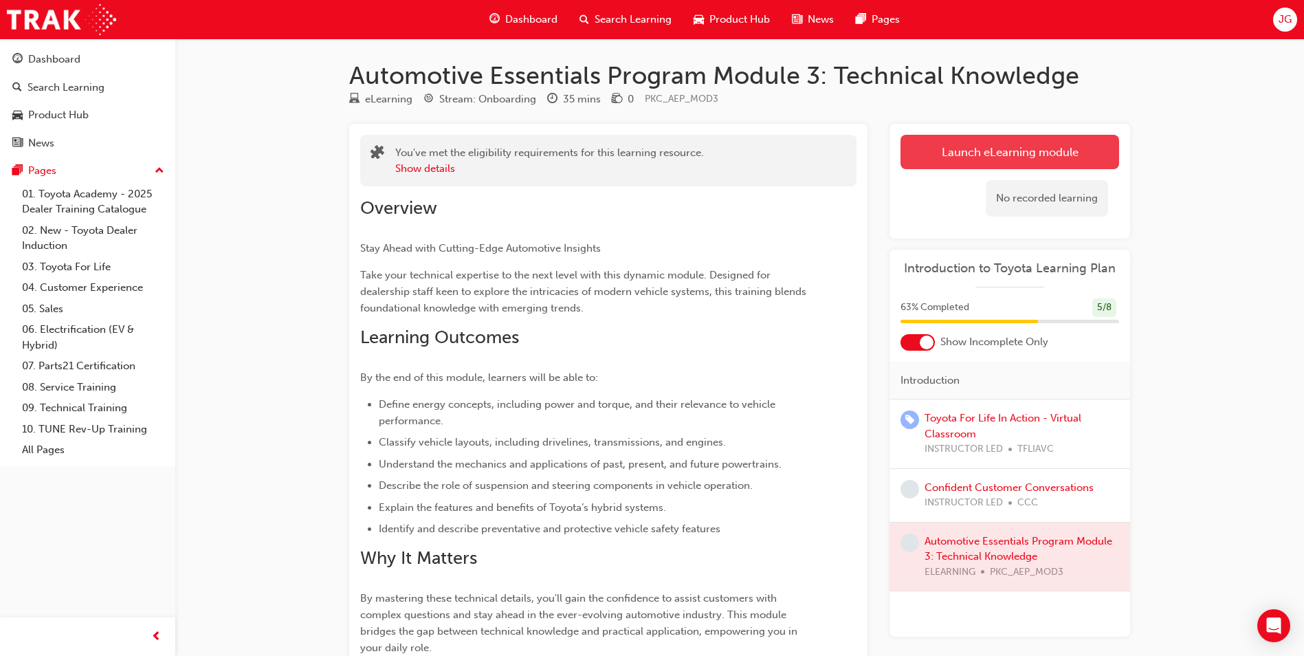
click at [943, 155] on link "Launch eLearning module" at bounding box center [1009, 152] width 219 height 34
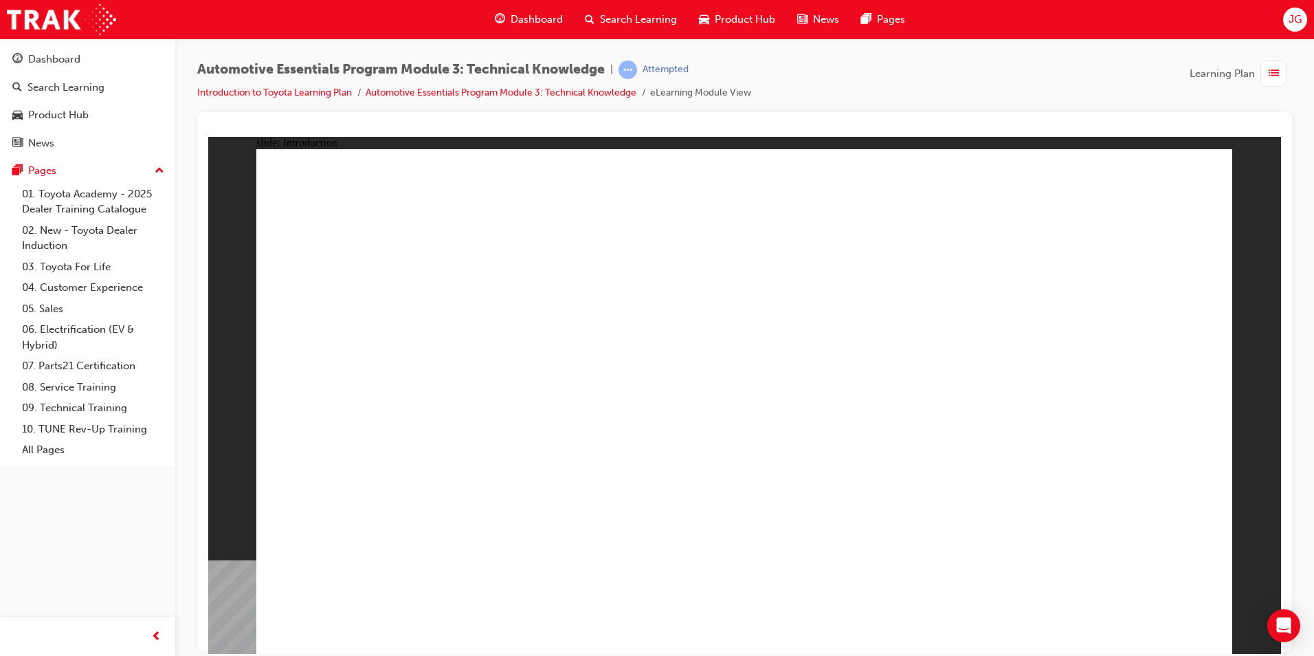
drag, startPoint x: 472, startPoint y: 517, endPoint x: 475, endPoint y: 493, distance: 24.2
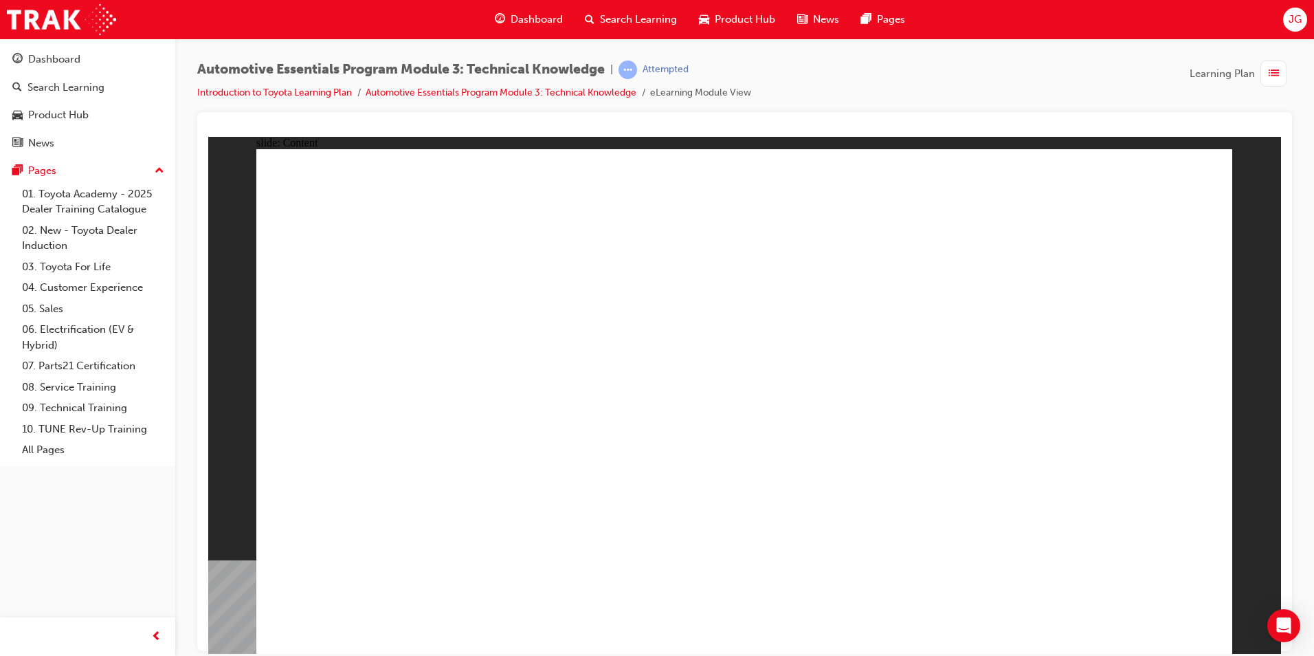
radio input "false"
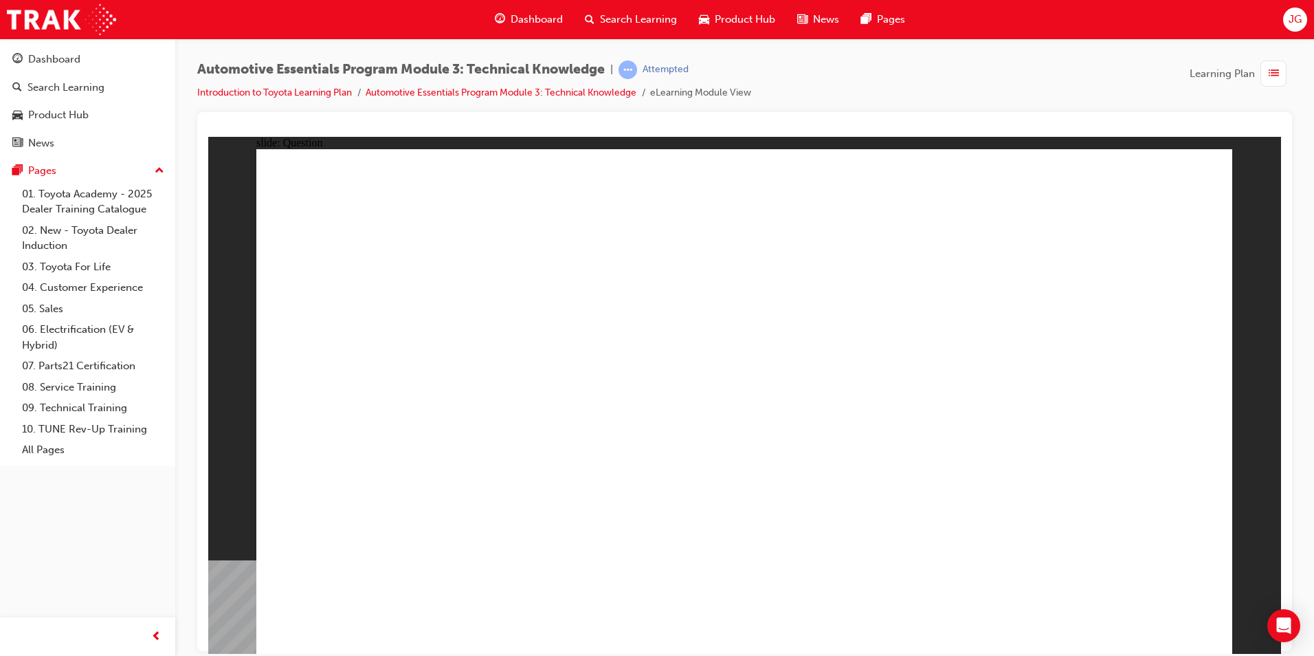
radio input "true"
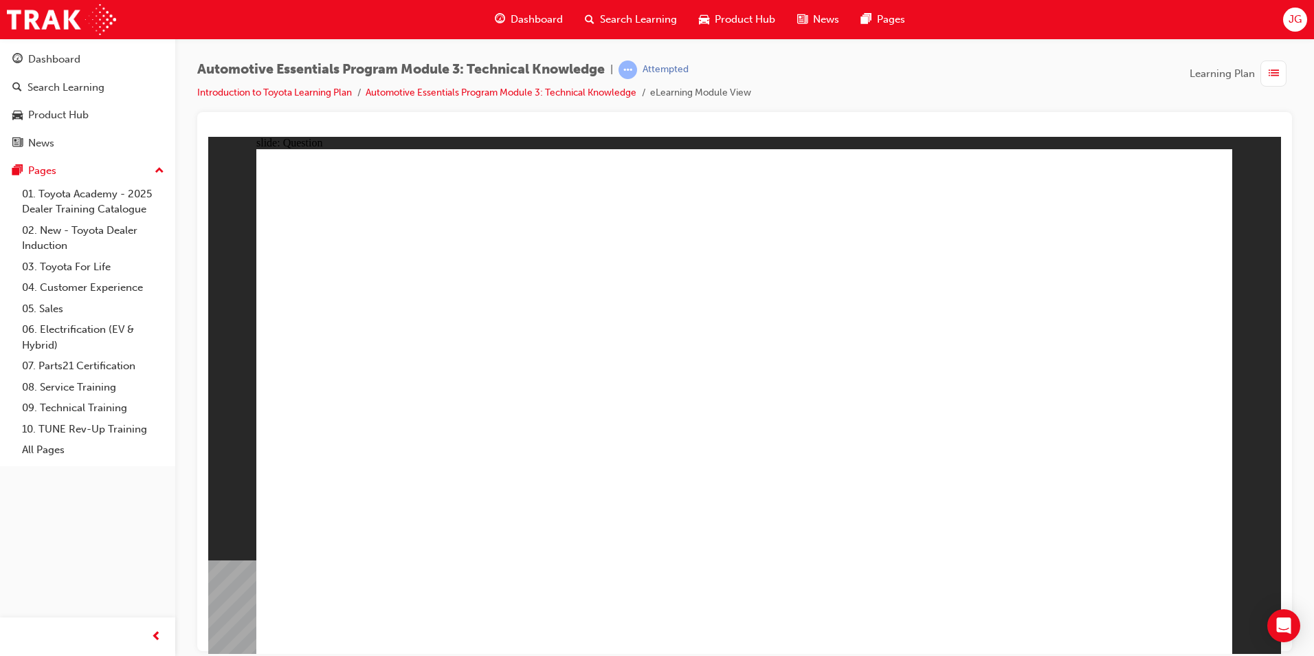
radio input "true"
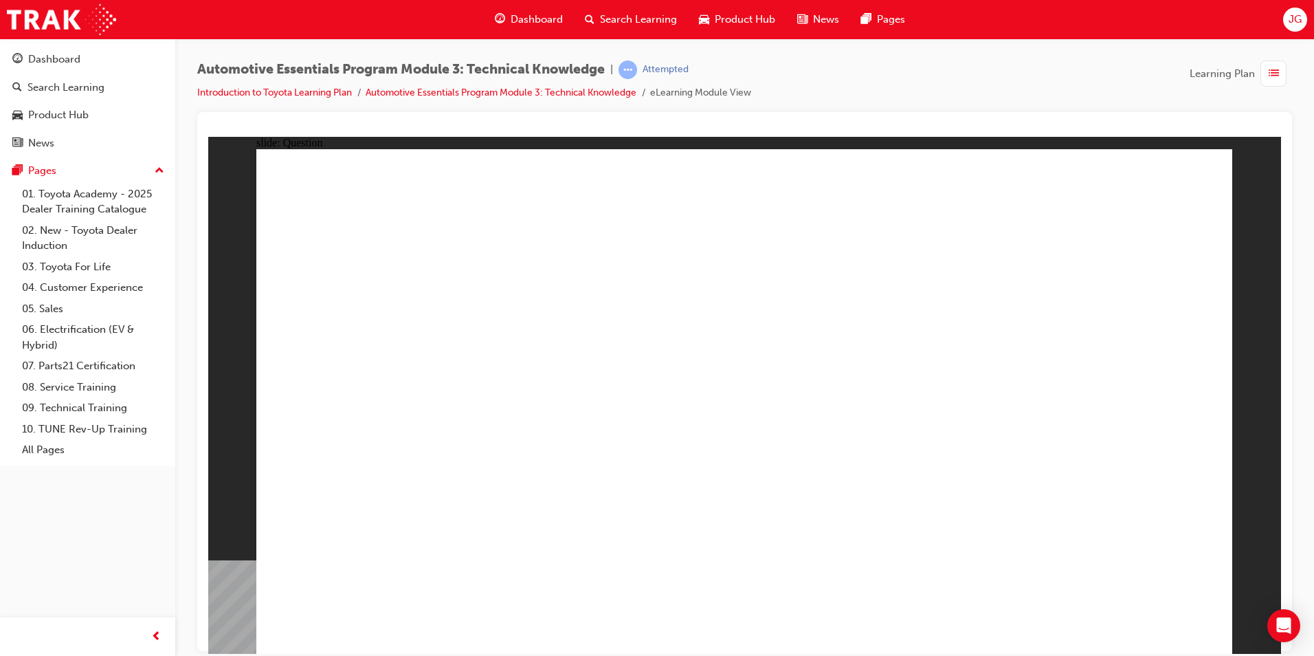
radio input "true"
